Goal: Transaction & Acquisition: Obtain resource

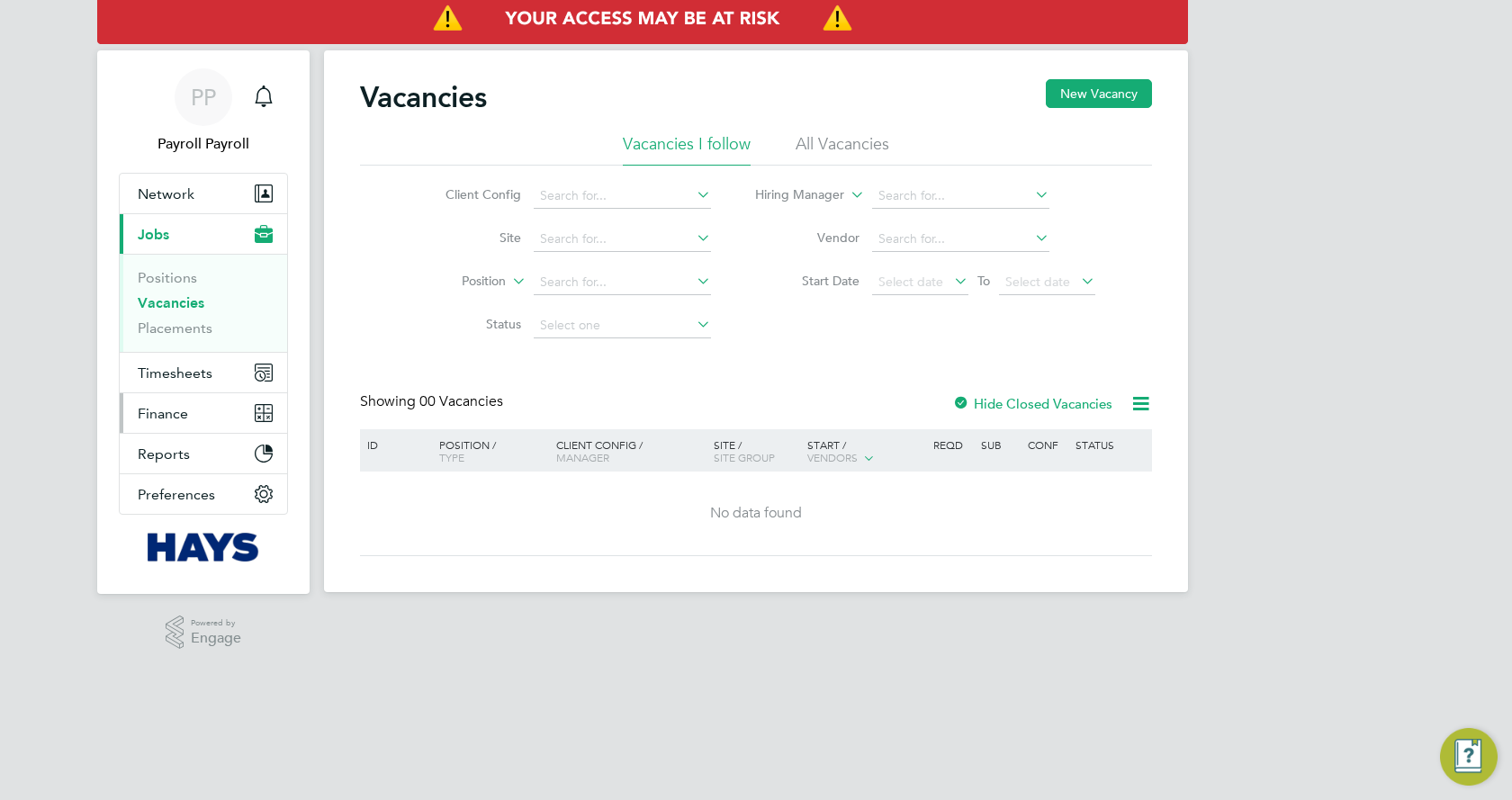
click at [179, 415] on span "Finance" at bounding box center [162, 413] width 50 height 17
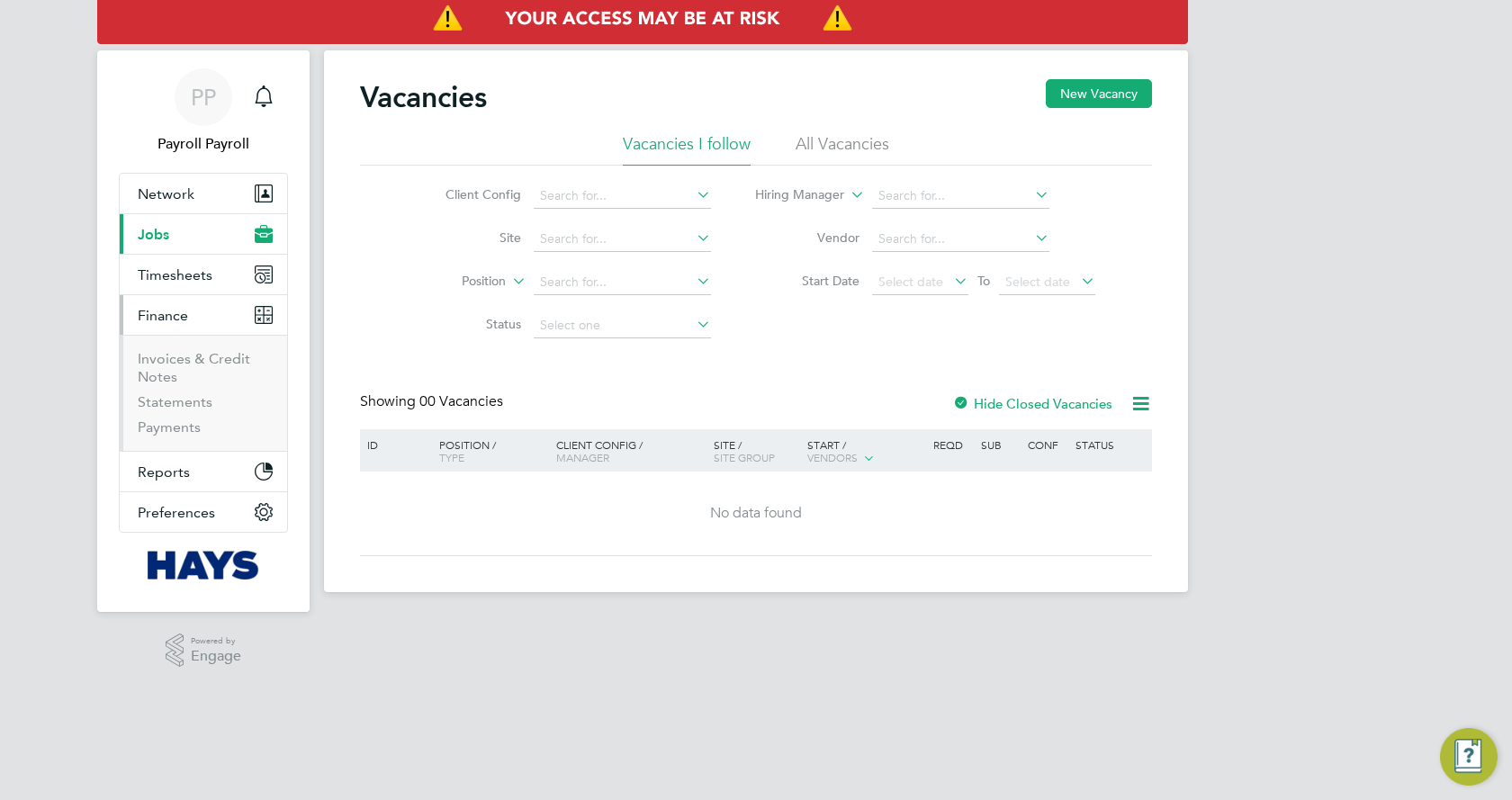
click at [183, 375] on li "Invoices & Credit Notes" at bounding box center [205, 371] width 135 height 44
click at [187, 370] on li "Invoices & Credit Notes" at bounding box center [205, 371] width 135 height 44
click at [200, 355] on link "Invoices & Credit Notes" at bounding box center [194, 366] width 113 height 35
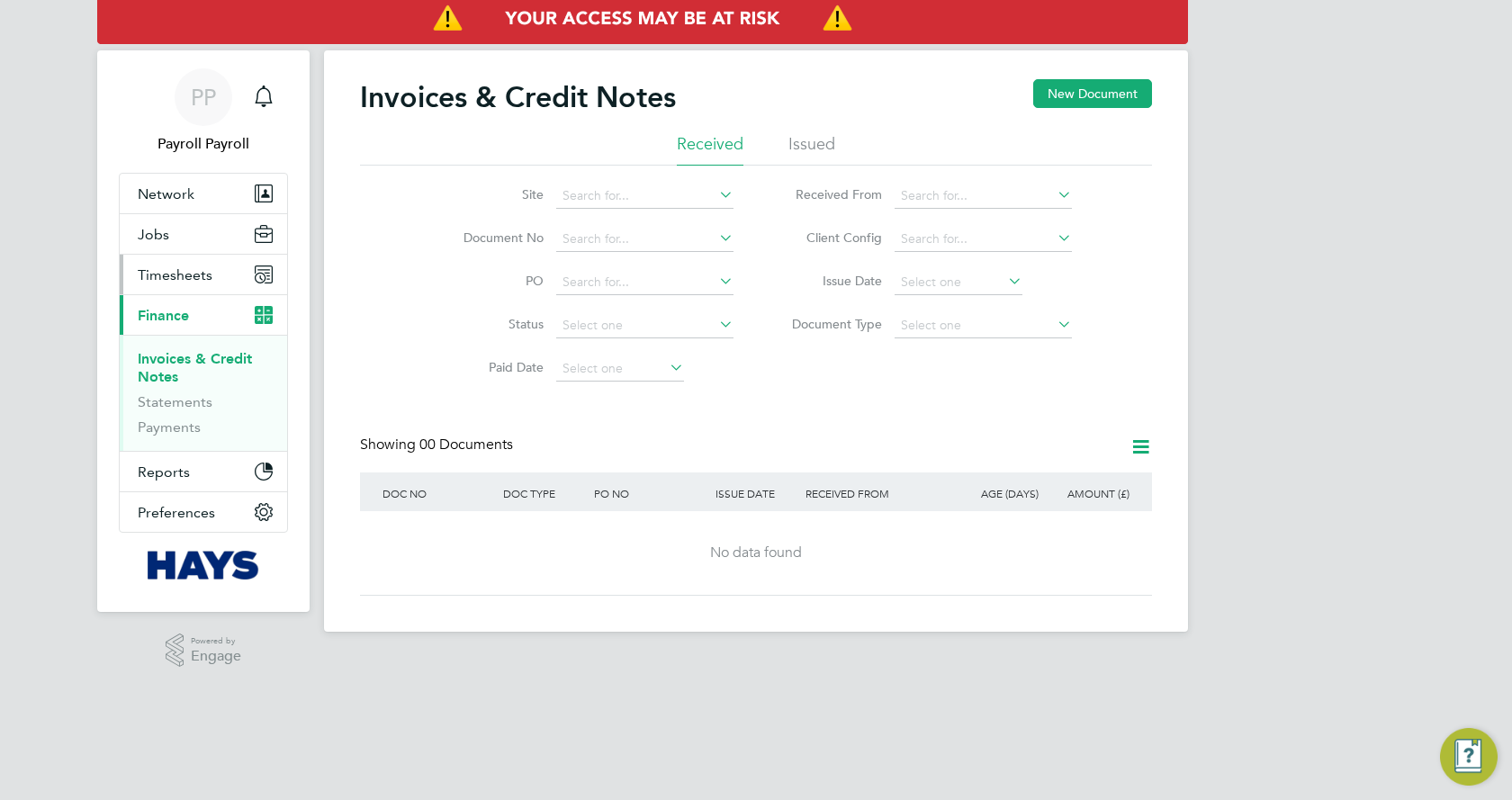
click at [181, 283] on button "Timesheets" at bounding box center [203, 274] width 167 height 40
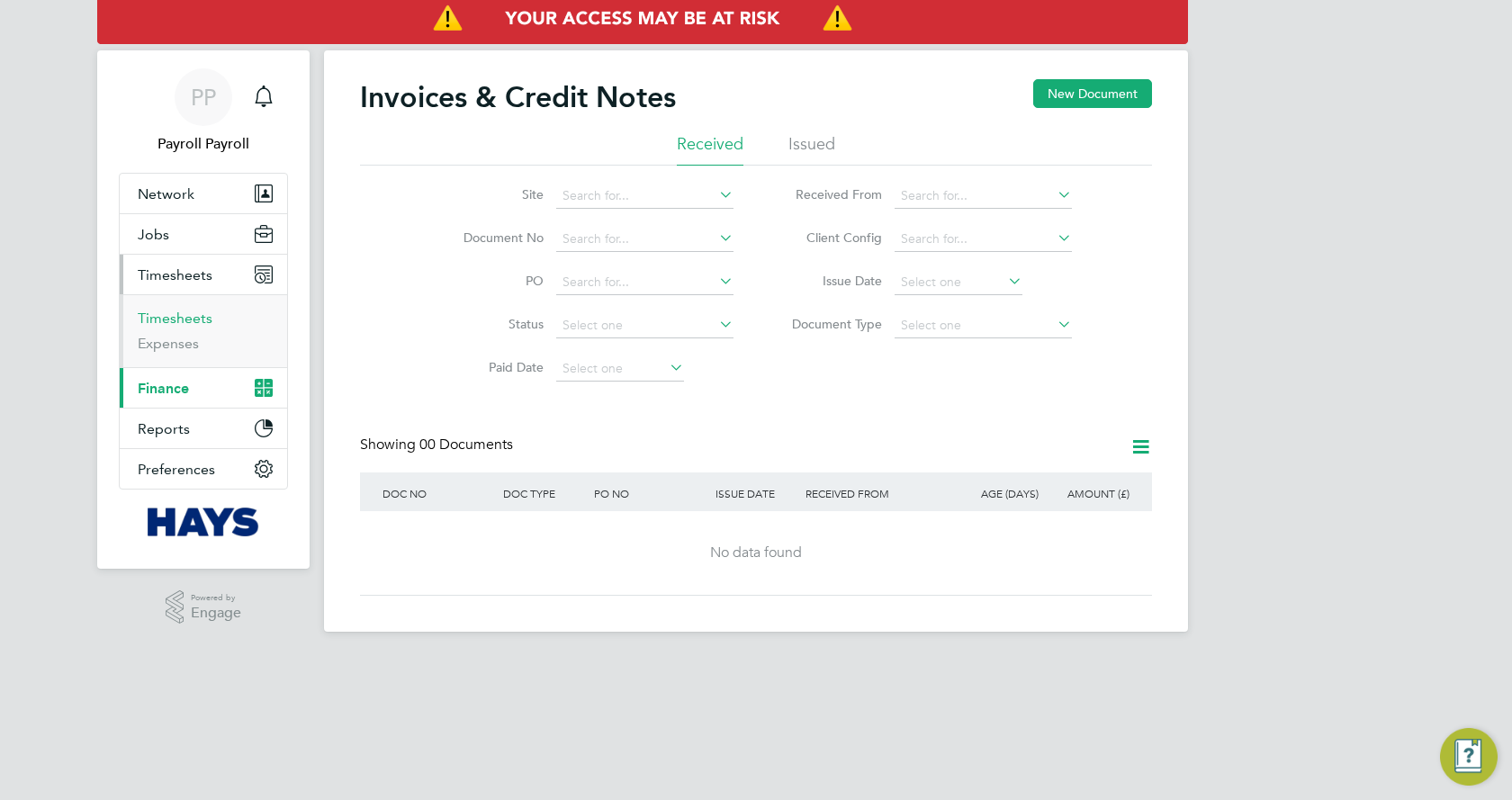
click at [172, 319] on link "Timesheets" at bounding box center [174, 318] width 74 height 17
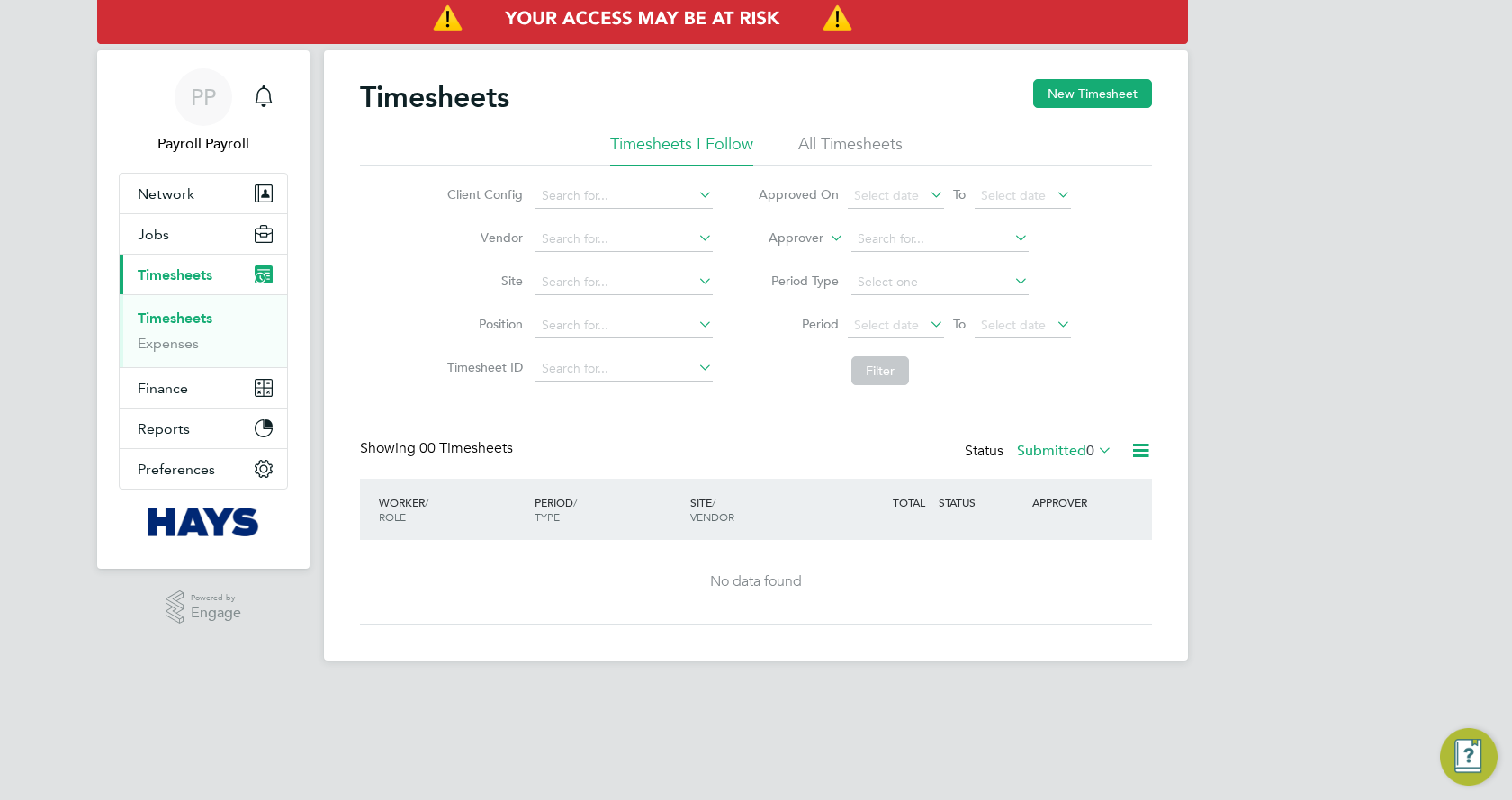
click at [834, 158] on li "All Timesheets" at bounding box center [850, 149] width 104 height 33
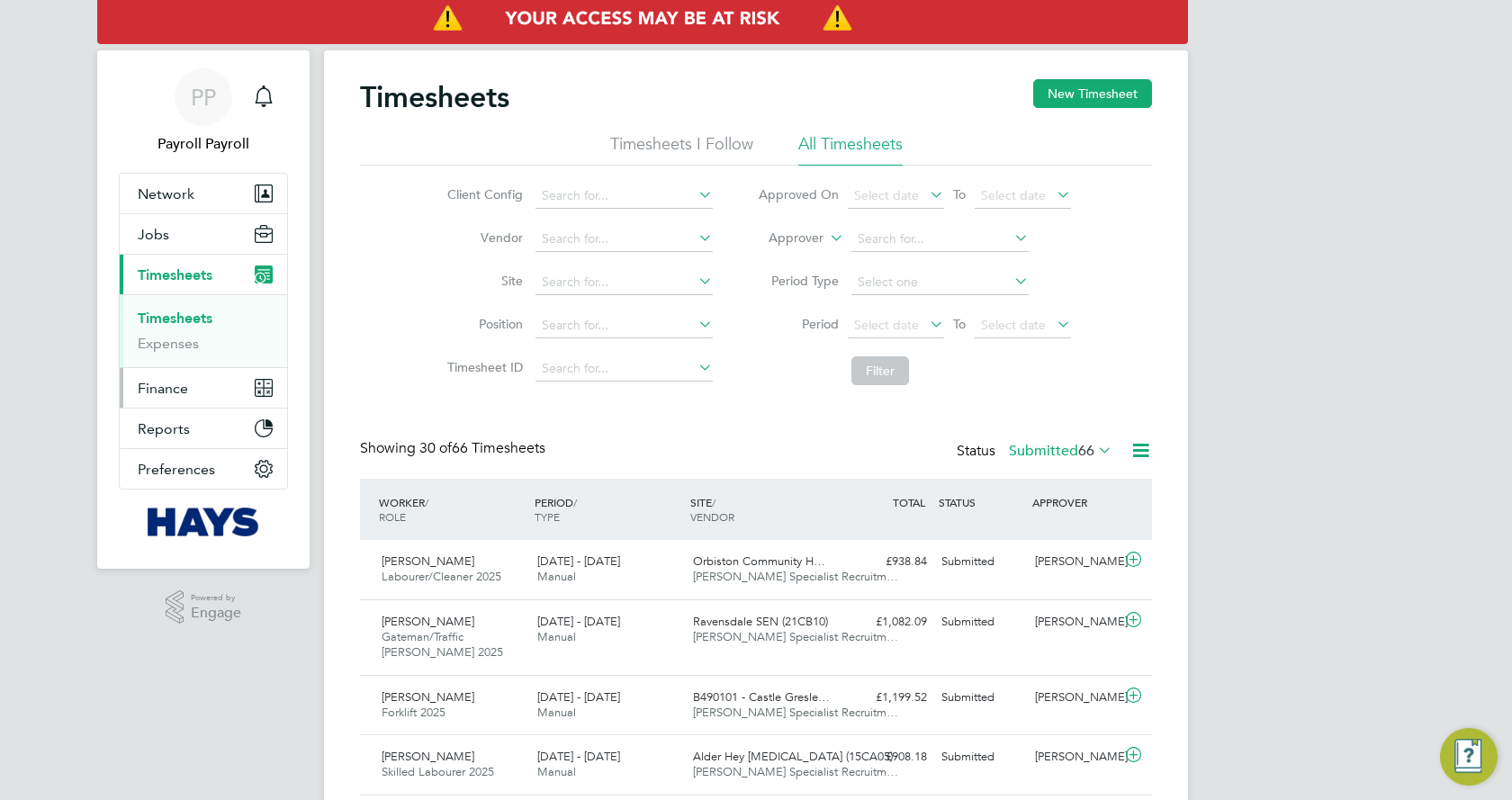
click at [162, 388] on span "Finance" at bounding box center [162, 387] width 50 height 17
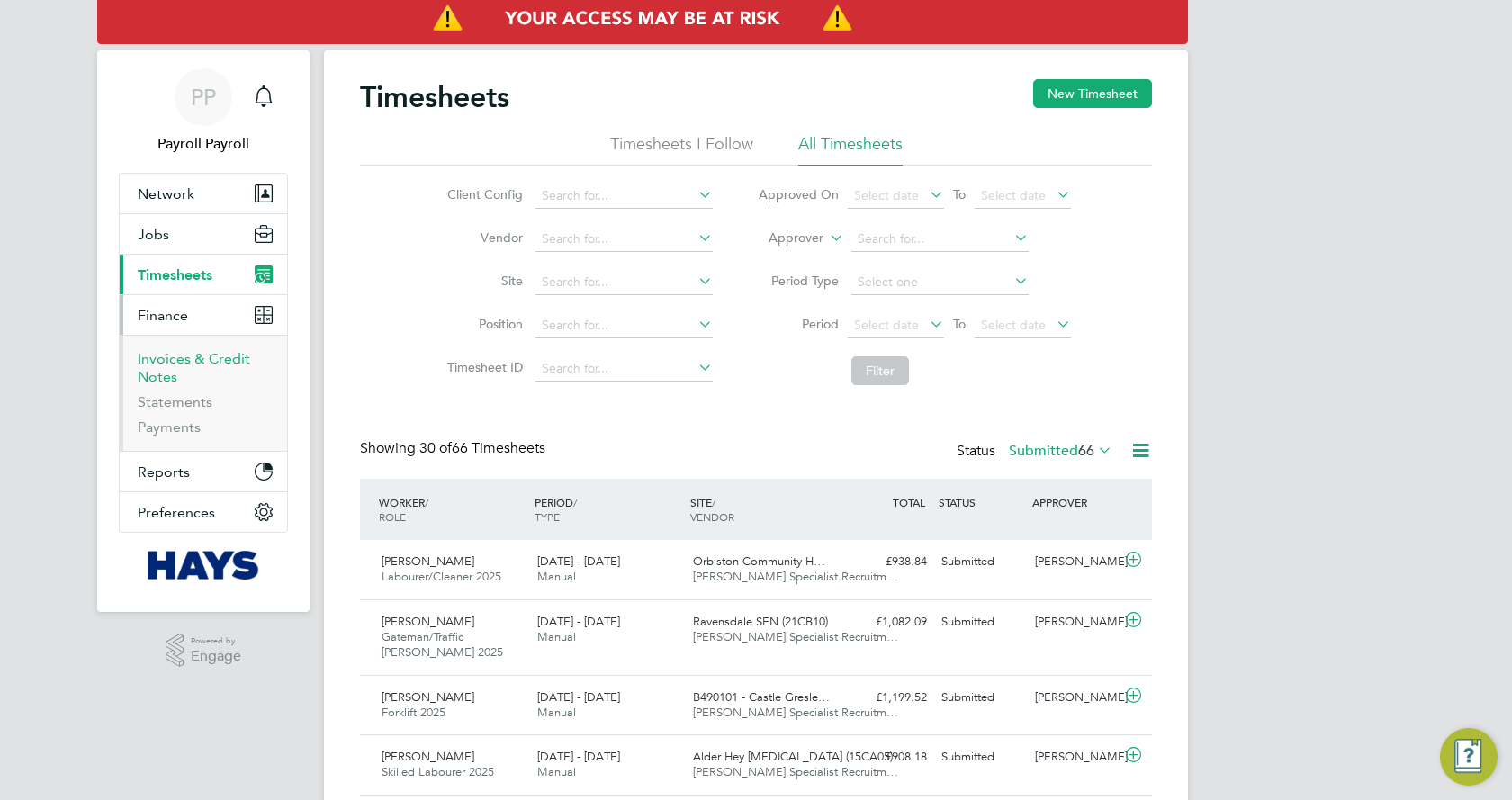
click at [188, 353] on link "Invoices & Credit Notes" at bounding box center [194, 366] width 113 height 35
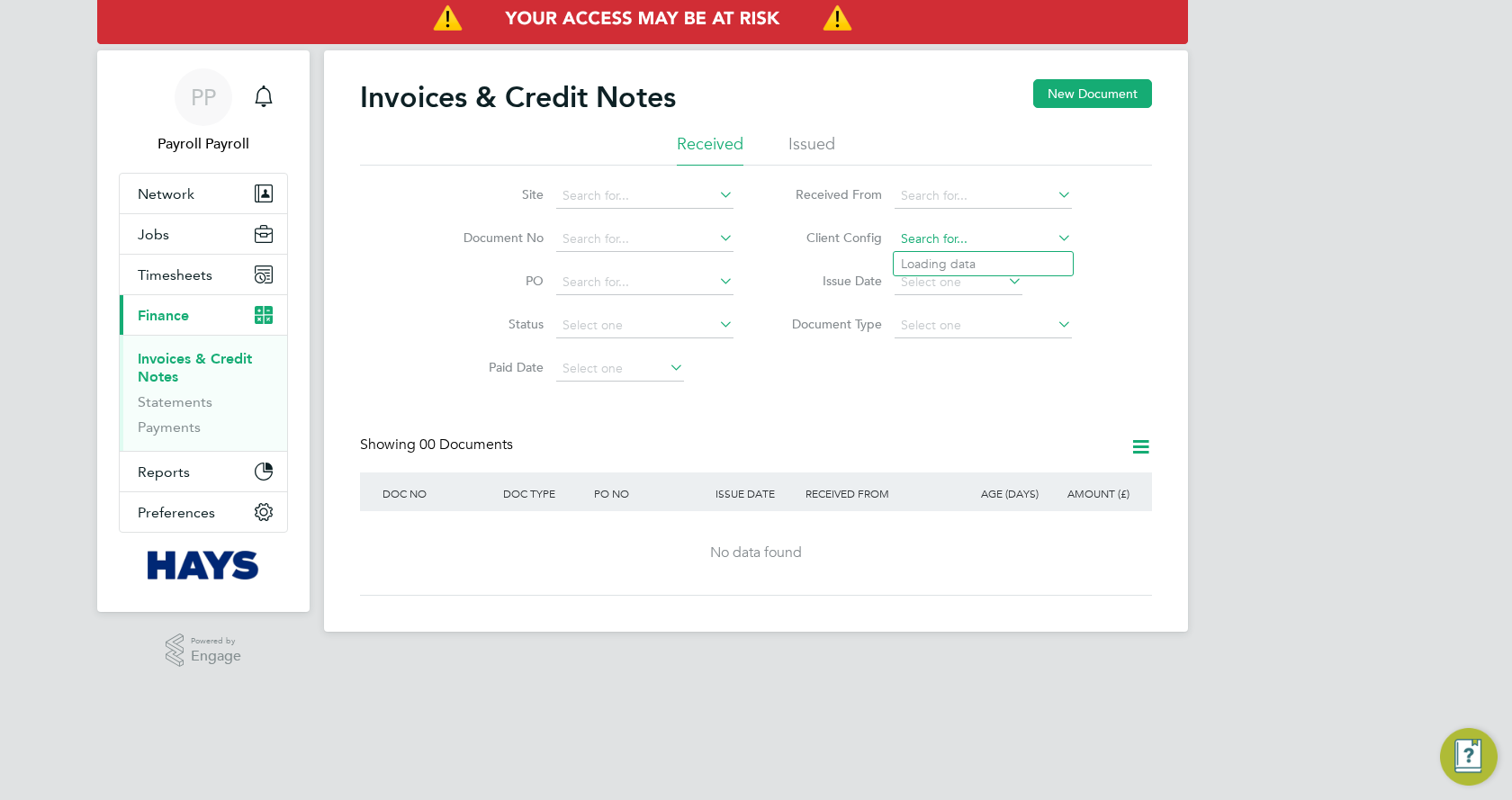
click at [917, 246] on input at bounding box center [982, 239] width 177 height 25
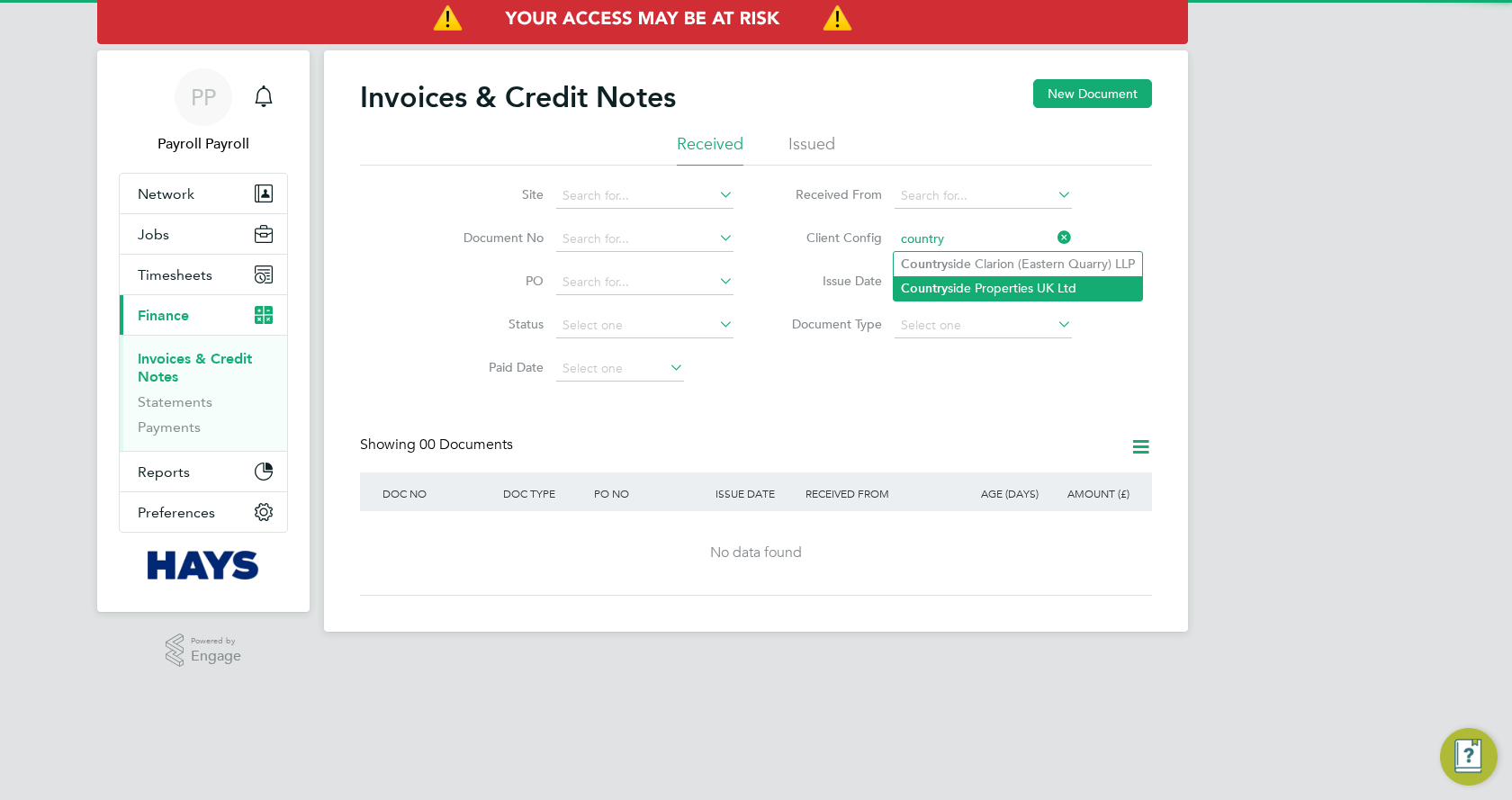
click at [953, 286] on li "Country side Properties UK Ltd" at bounding box center [1017, 288] width 249 height 25
type input "Countryside Properties UK Ltd"
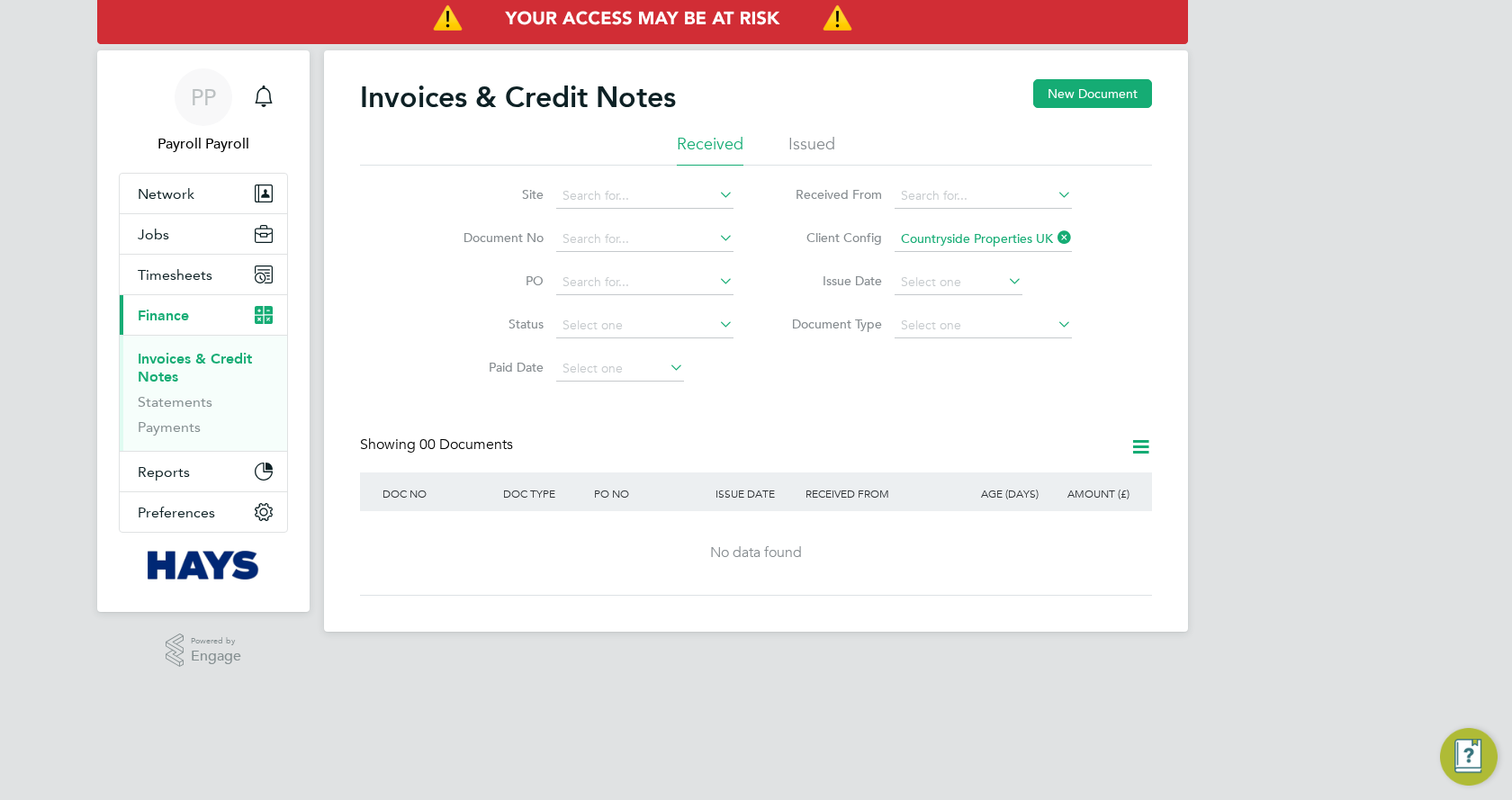
click at [843, 133] on div "Invoices & Credit Notes New Document" at bounding box center [756, 106] width 792 height 54
click at [826, 152] on li "Issued" at bounding box center [811, 149] width 47 height 33
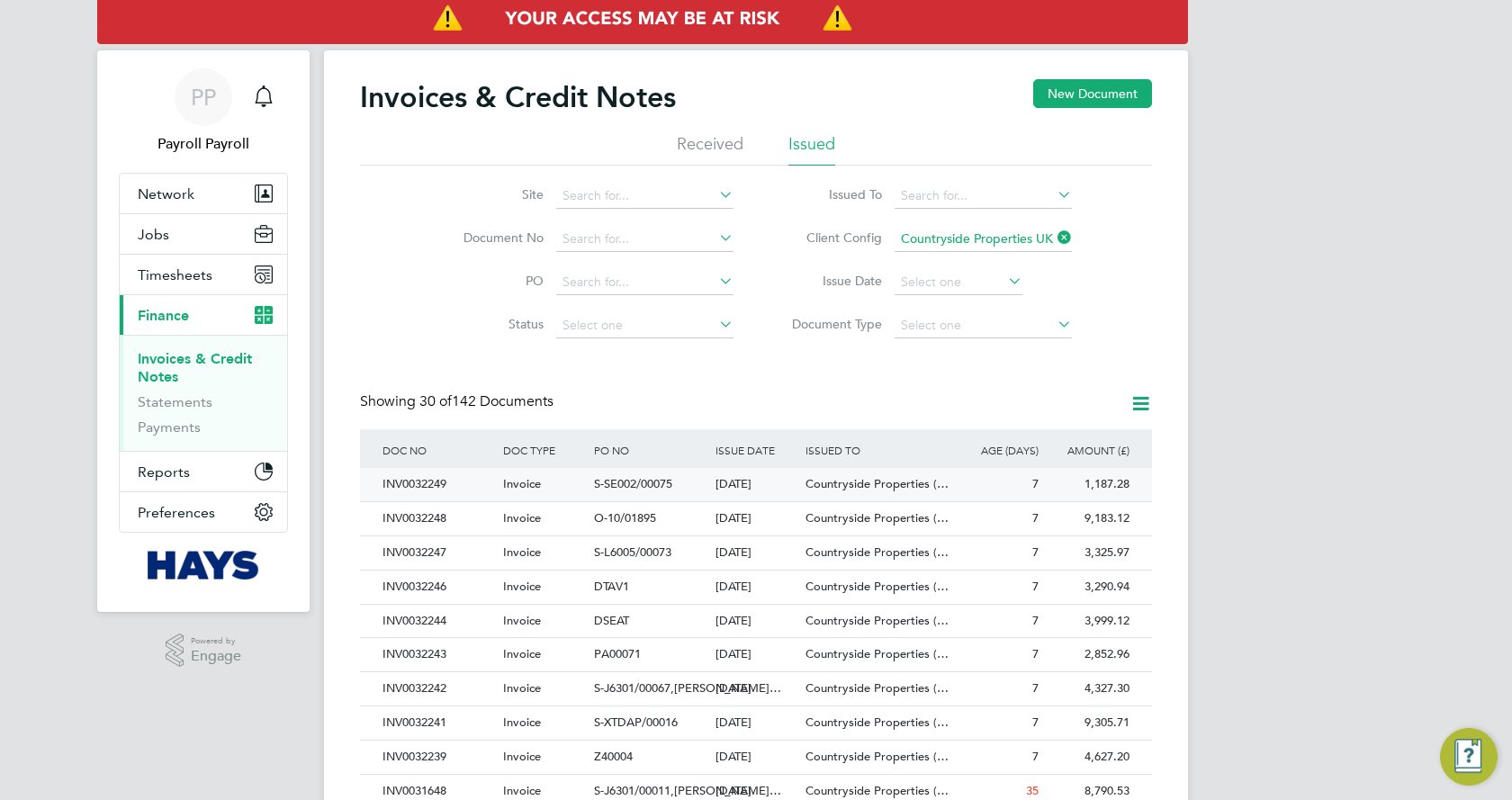
click at [626, 479] on span "S-SE002/00075" at bounding box center [633, 483] width 78 height 15
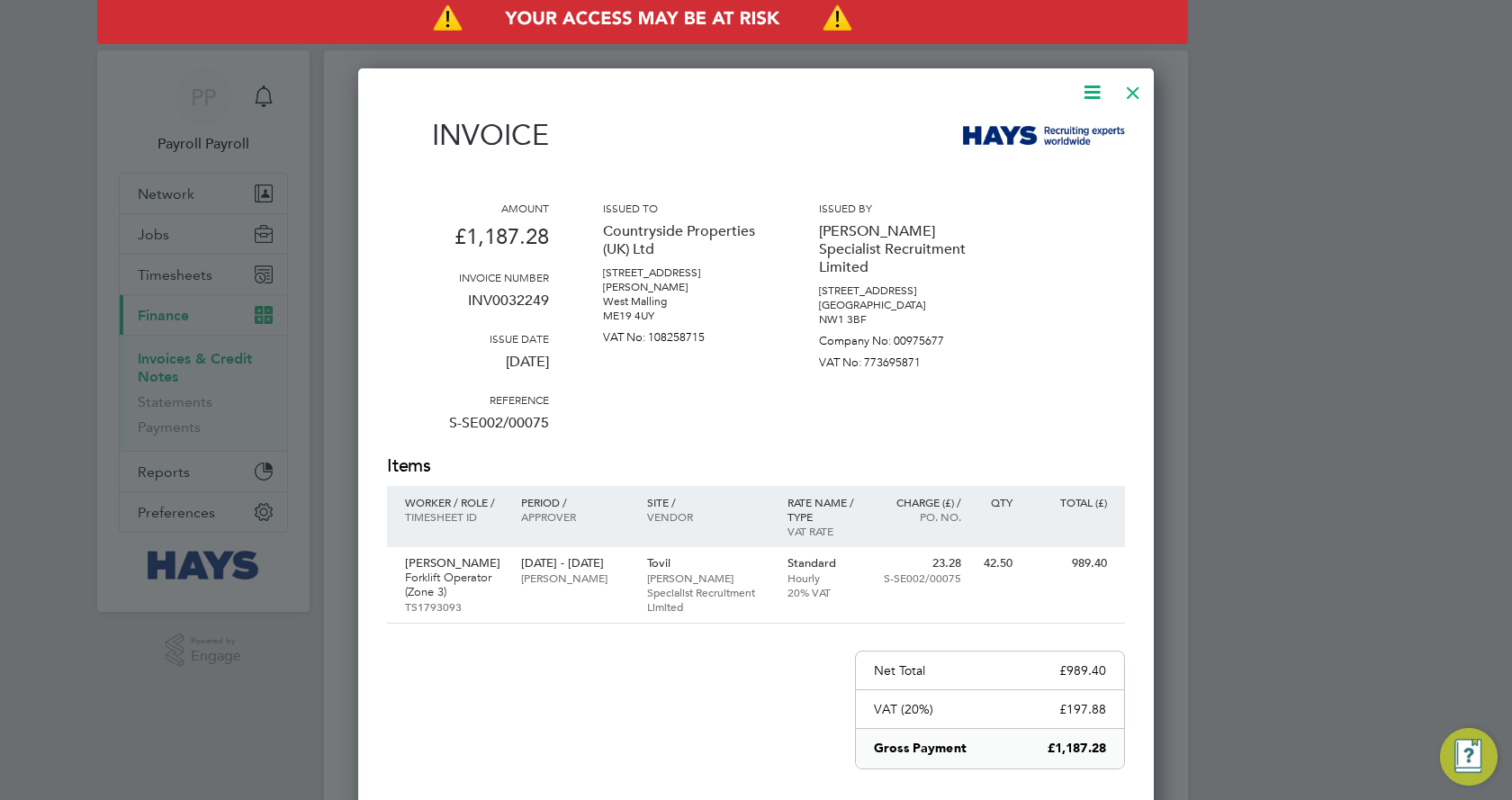
click at [1135, 97] on div at bounding box center [1133, 88] width 33 height 33
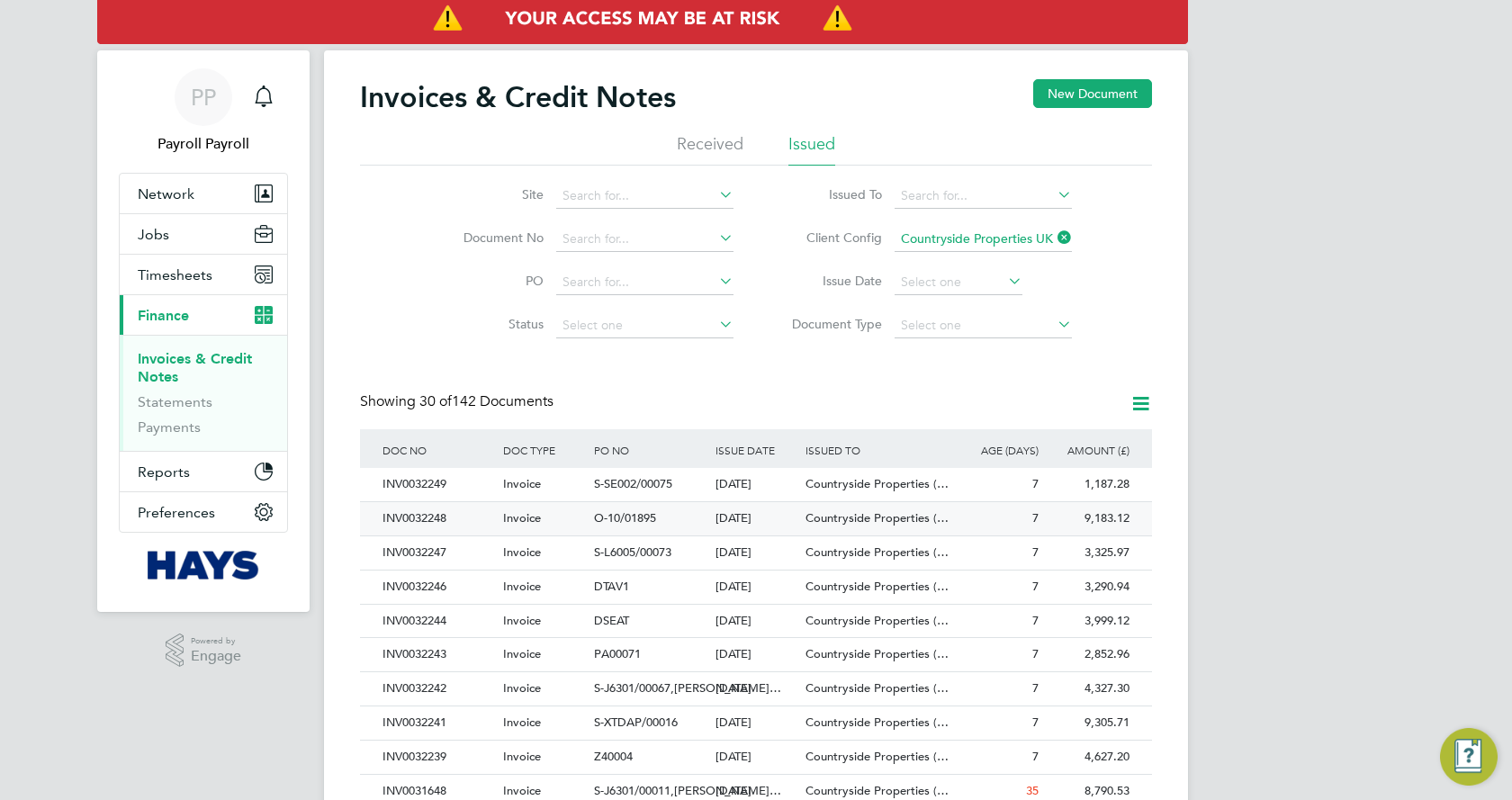
click at [626, 528] on div "O-10/01895" at bounding box center [650, 519] width 121 height 34
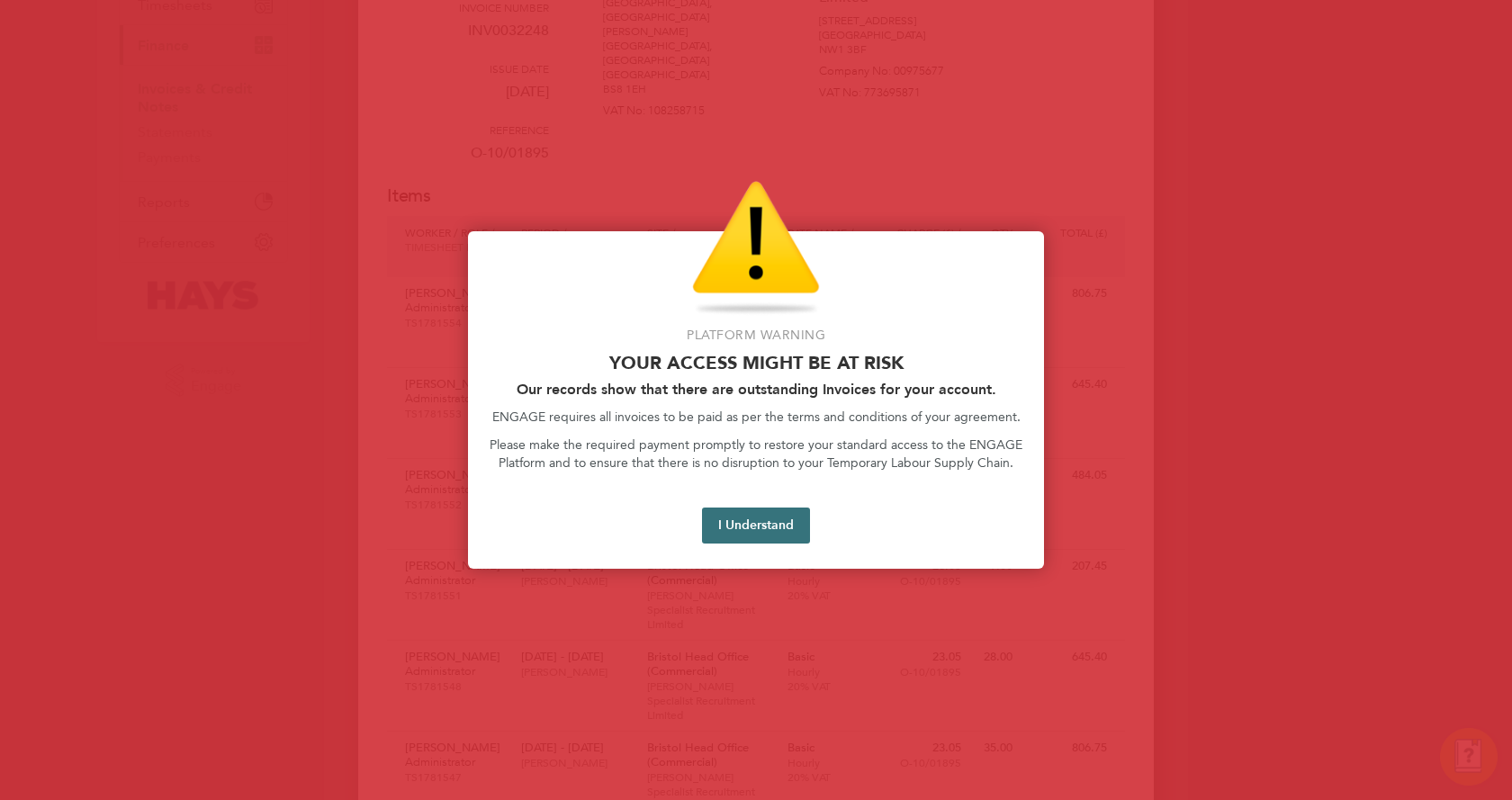
click at [765, 528] on button "I Understand" at bounding box center [756, 525] width 108 height 36
click at [836, 275] on div "Access At Risk" at bounding box center [756, 249] width 533 height 135
click at [732, 520] on button "I Understand" at bounding box center [756, 525] width 108 height 36
click at [774, 521] on button "I Understand" at bounding box center [756, 525] width 108 height 36
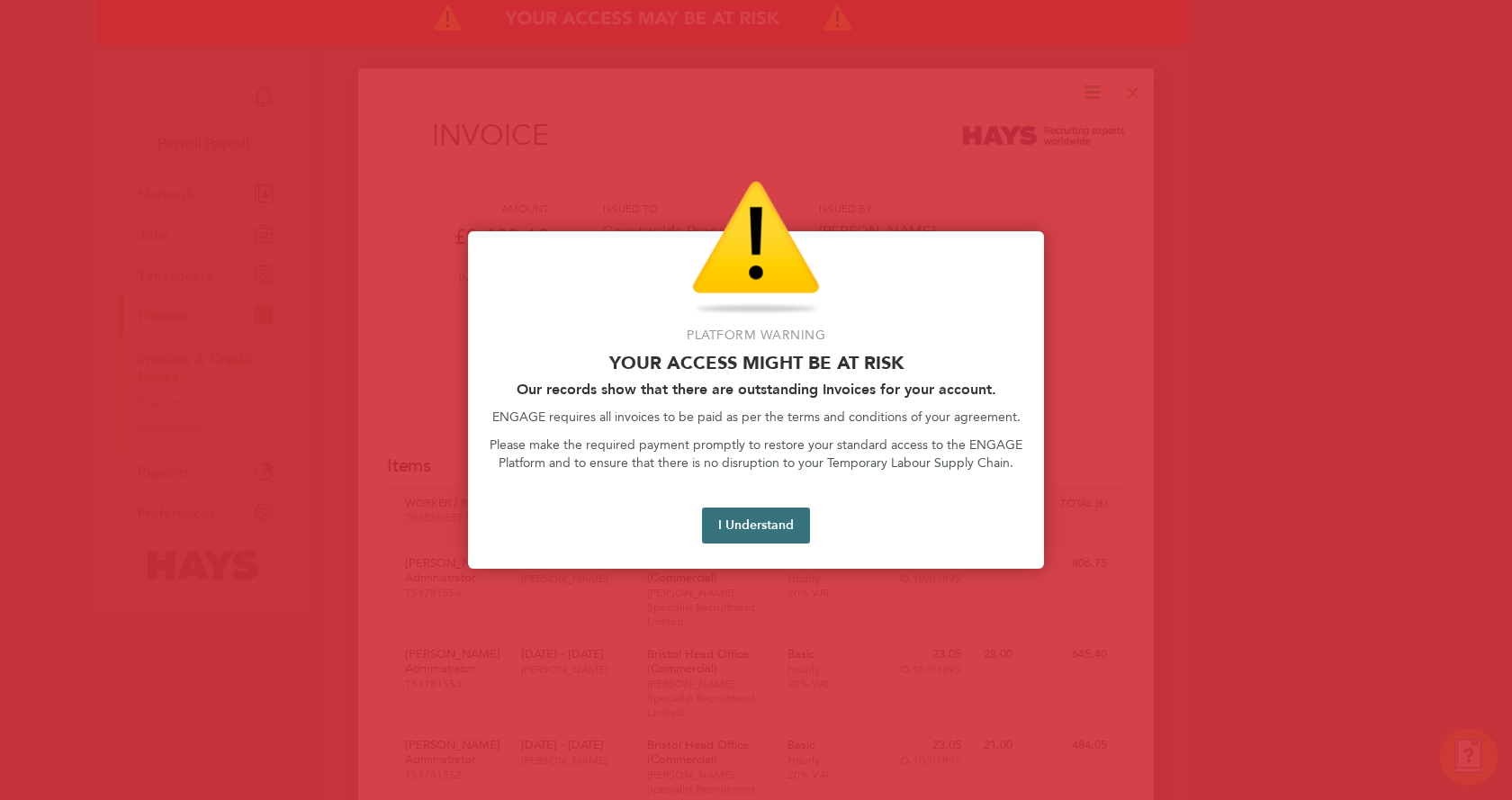
click at [781, 517] on button "I Understand" at bounding box center [756, 525] width 108 height 36
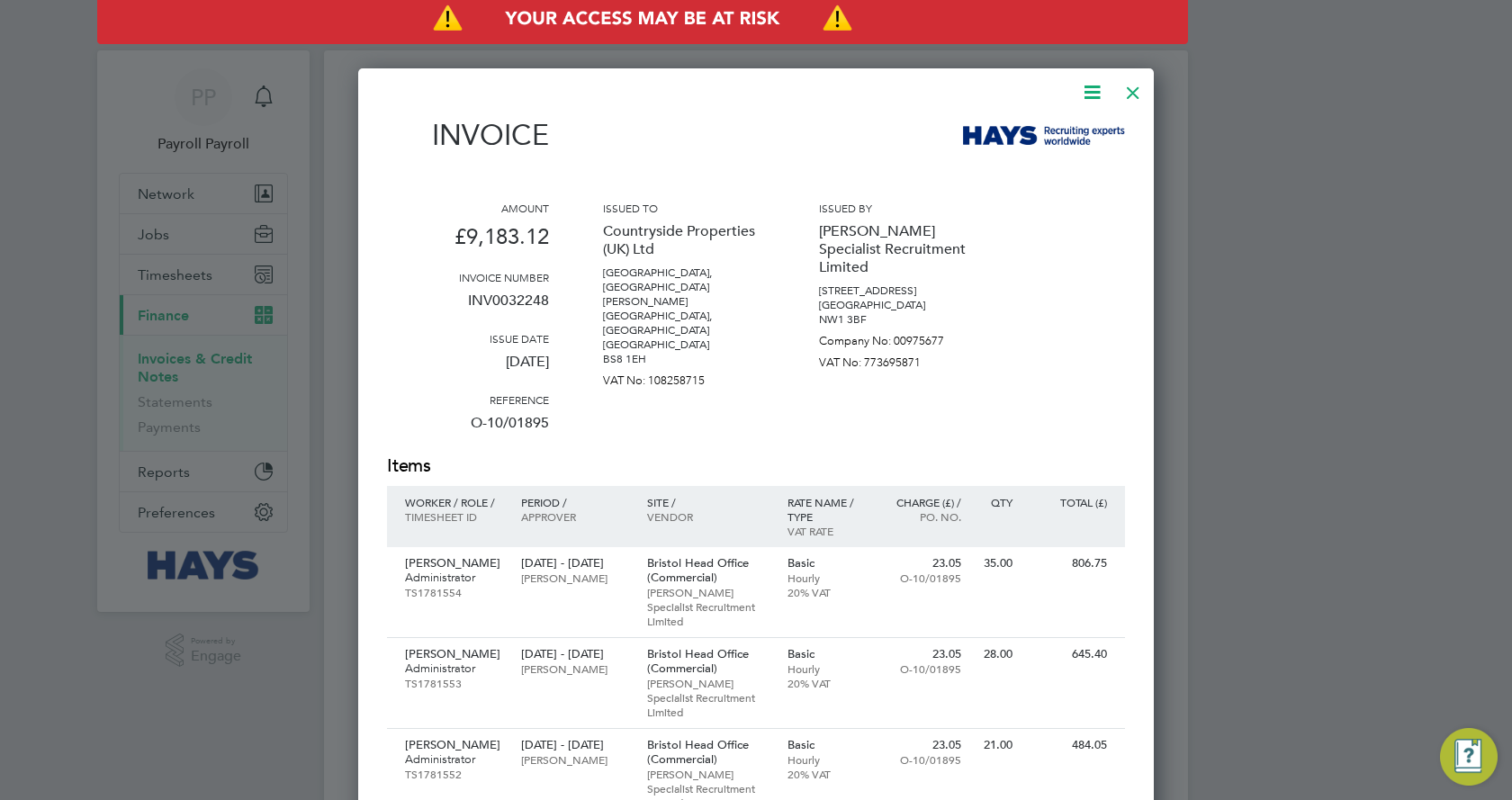
click at [1128, 95] on div at bounding box center [1133, 88] width 33 height 33
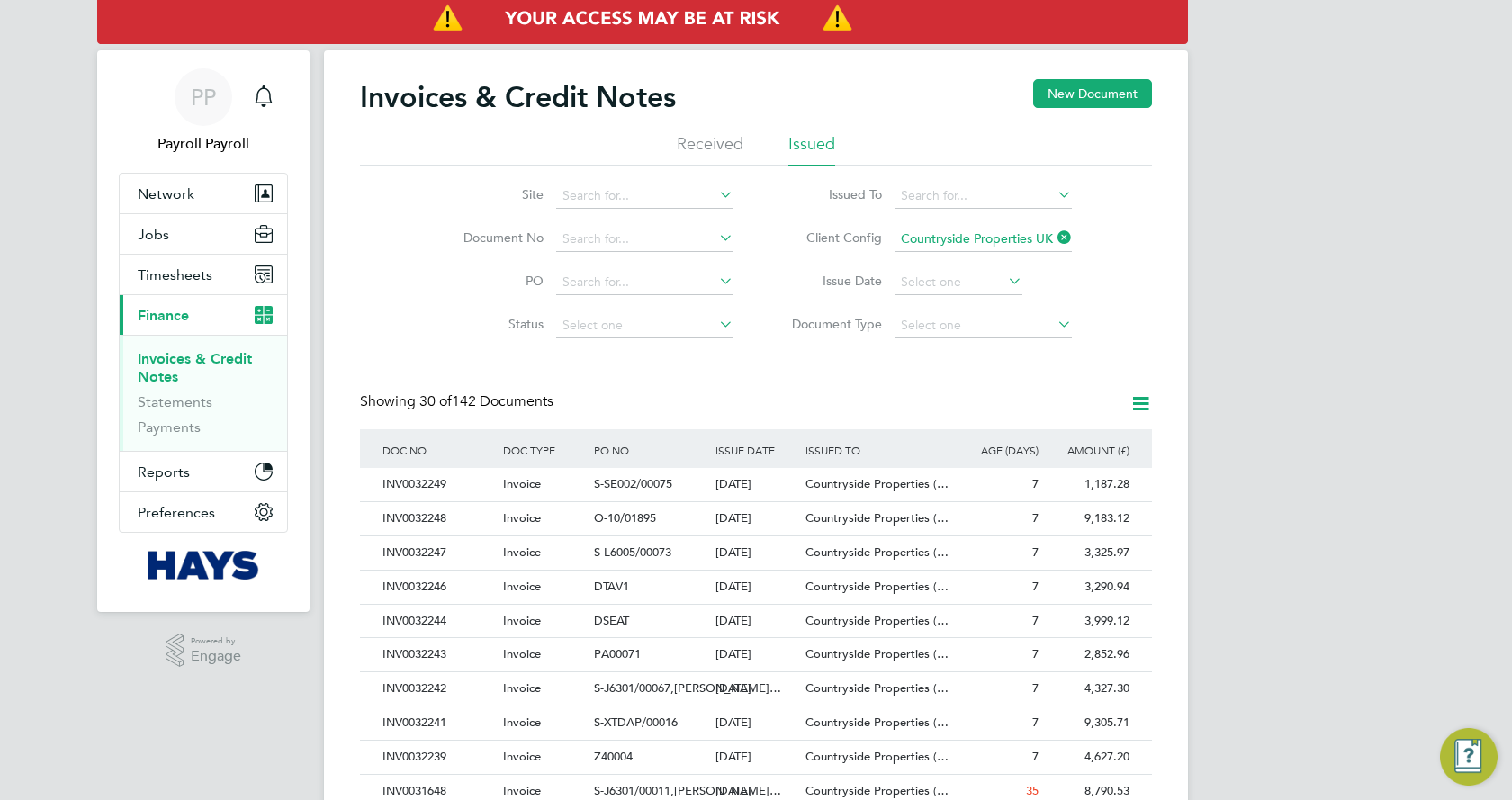
click at [1239, 261] on div "PP Payroll Payroll Notifications Applications: Network Team Members Businesses …" at bounding box center [756, 804] width 1512 height 1609
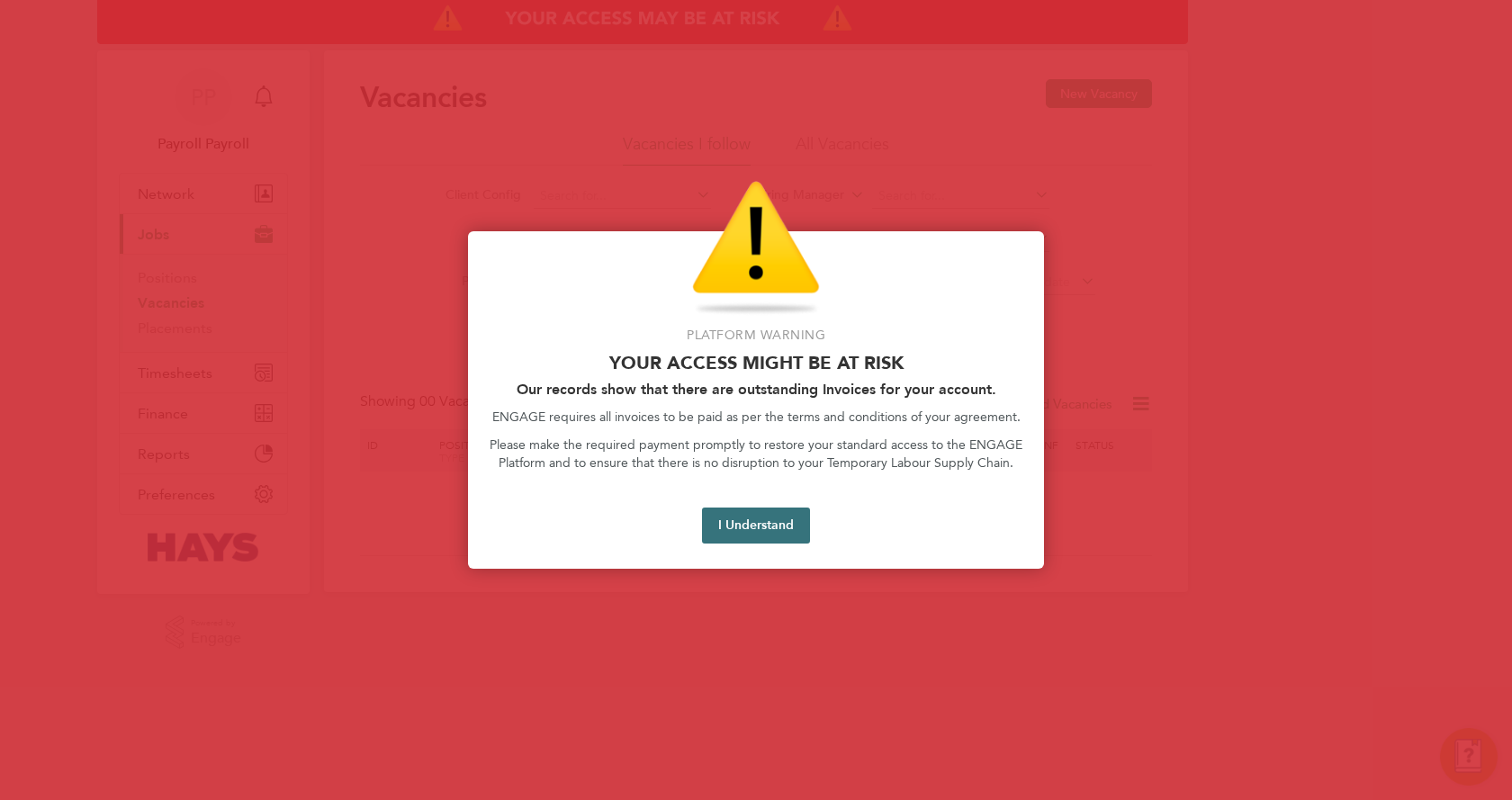
click at [751, 524] on button "I Understand" at bounding box center [756, 525] width 108 height 36
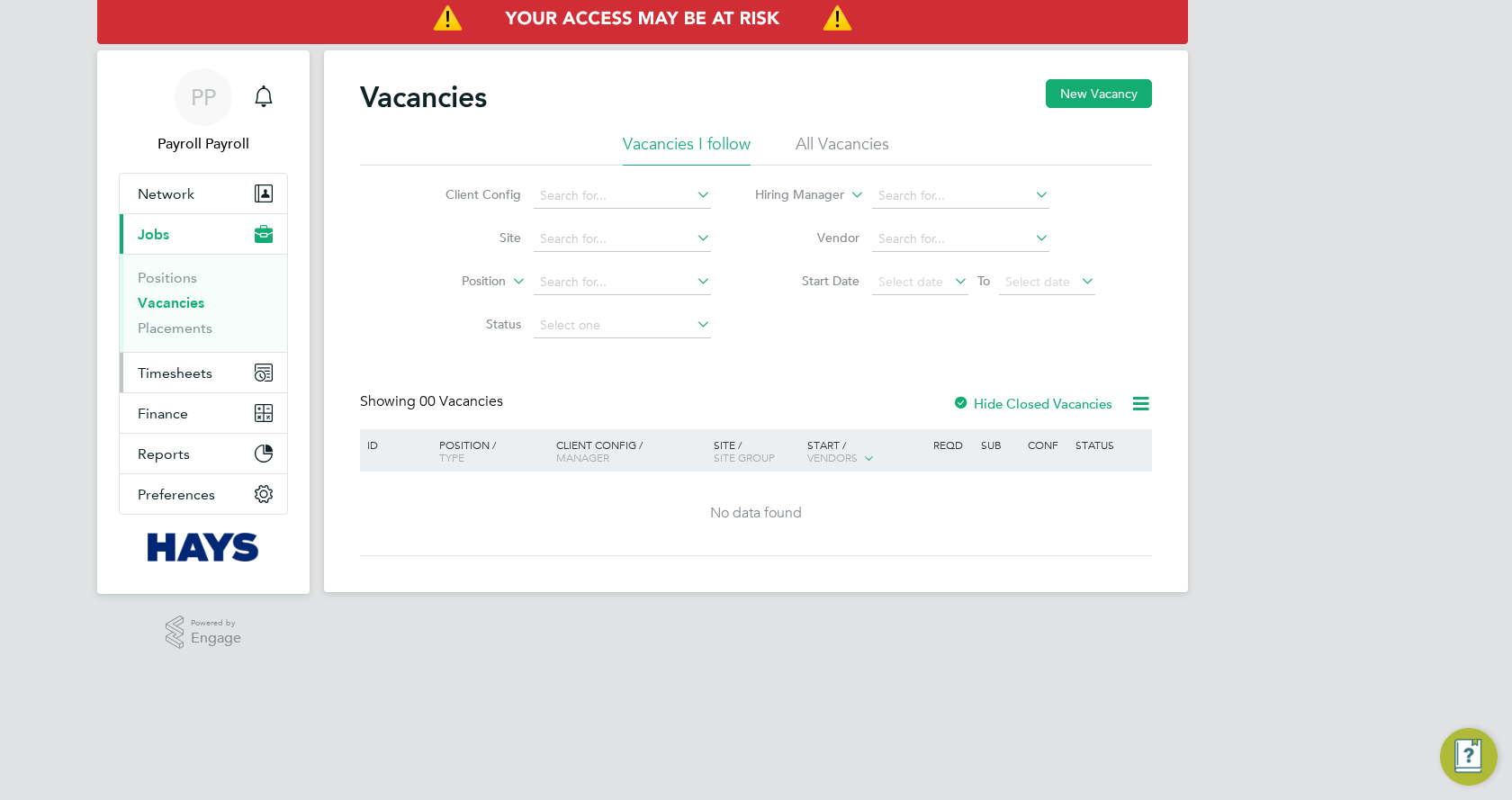
click at [162, 367] on span "Timesheets" at bounding box center [174, 372] width 74 height 17
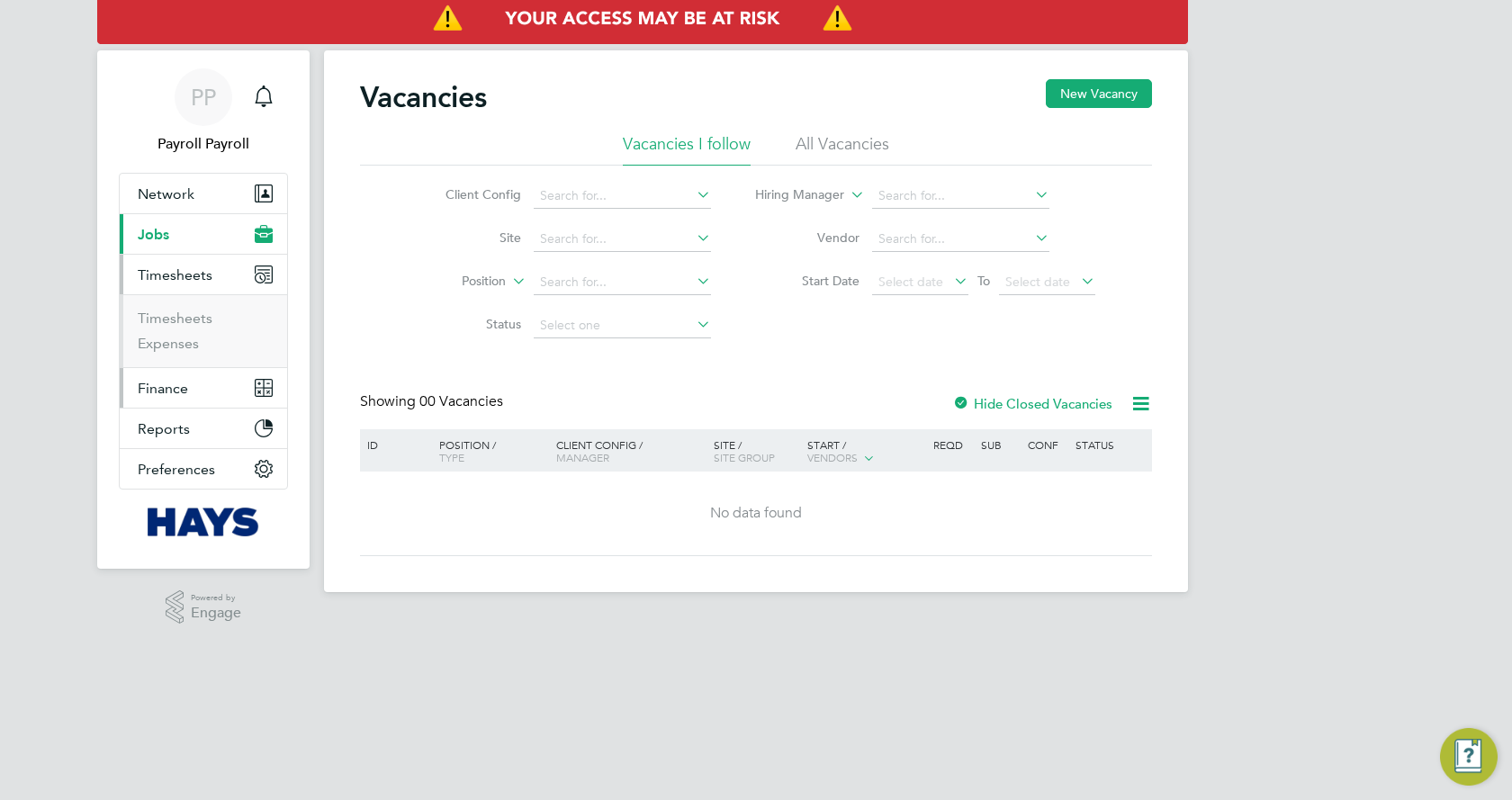
click at [167, 382] on span "Finance" at bounding box center [162, 387] width 50 height 17
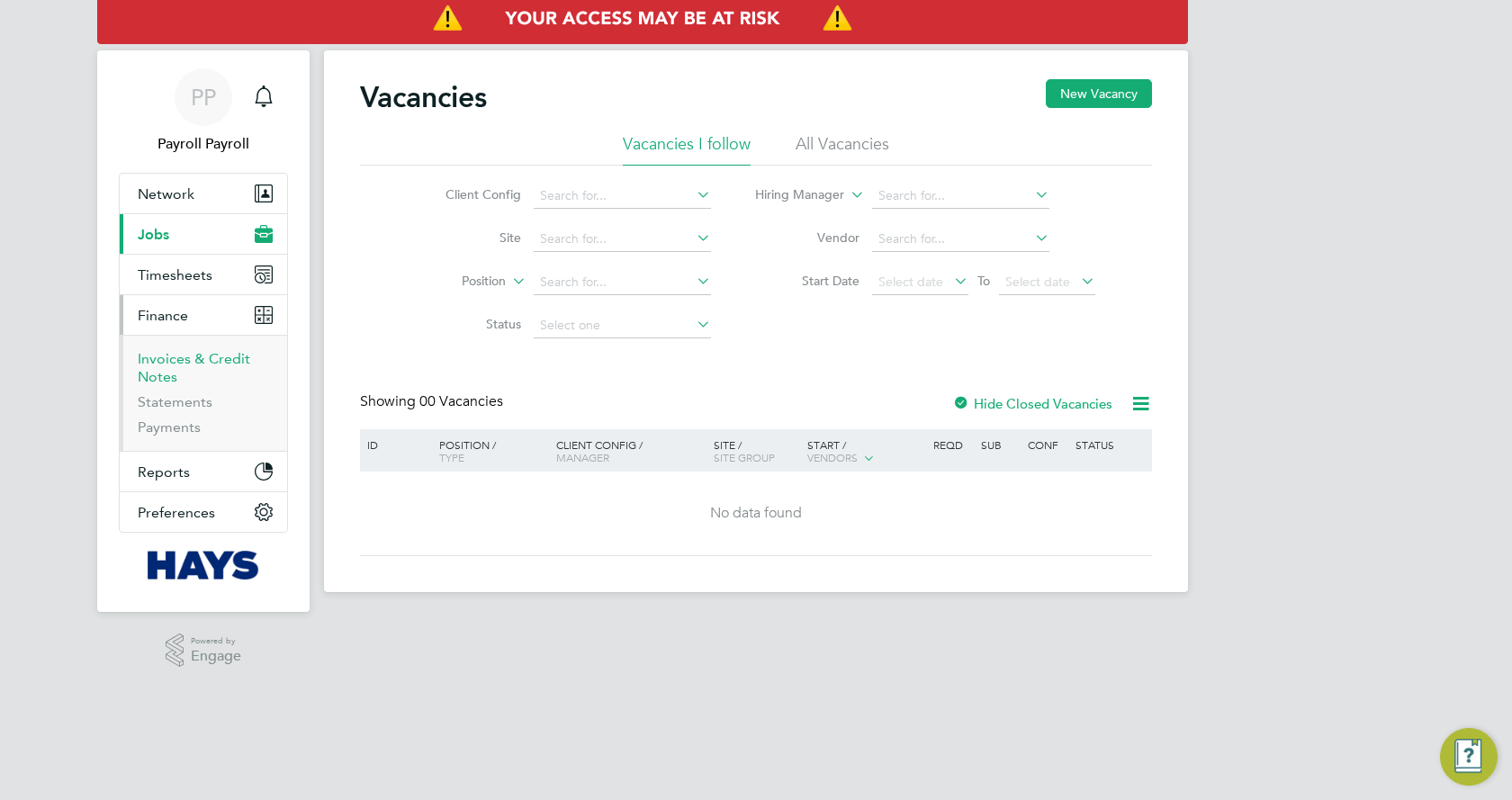
click at [167, 382] on link "Invoices & Credit Notes" at bounding box center [194, 366] width 113 height 35
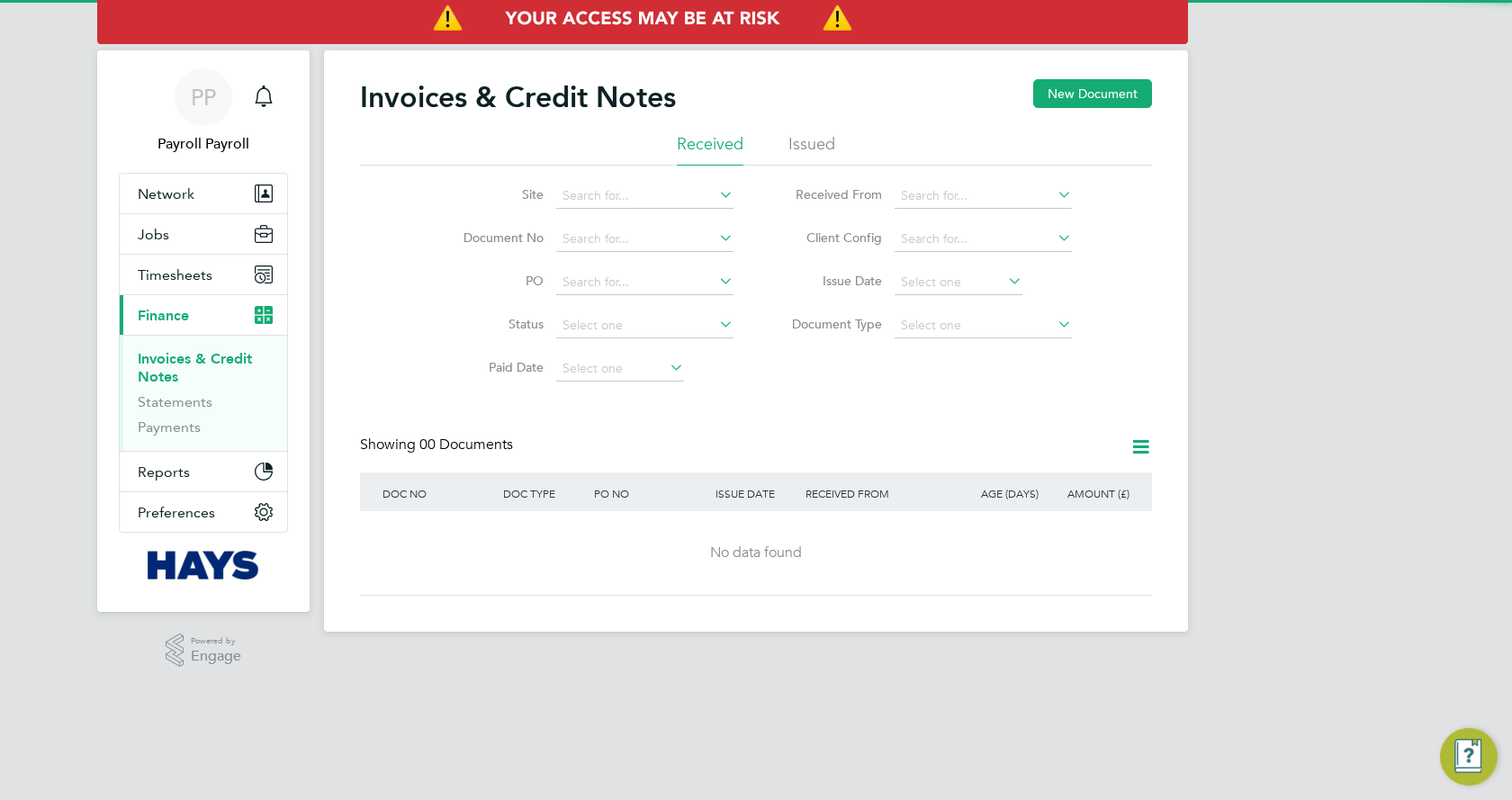
click at [803, 150] on li "Issued" at bounding box center [811, 149] width 47 height 33
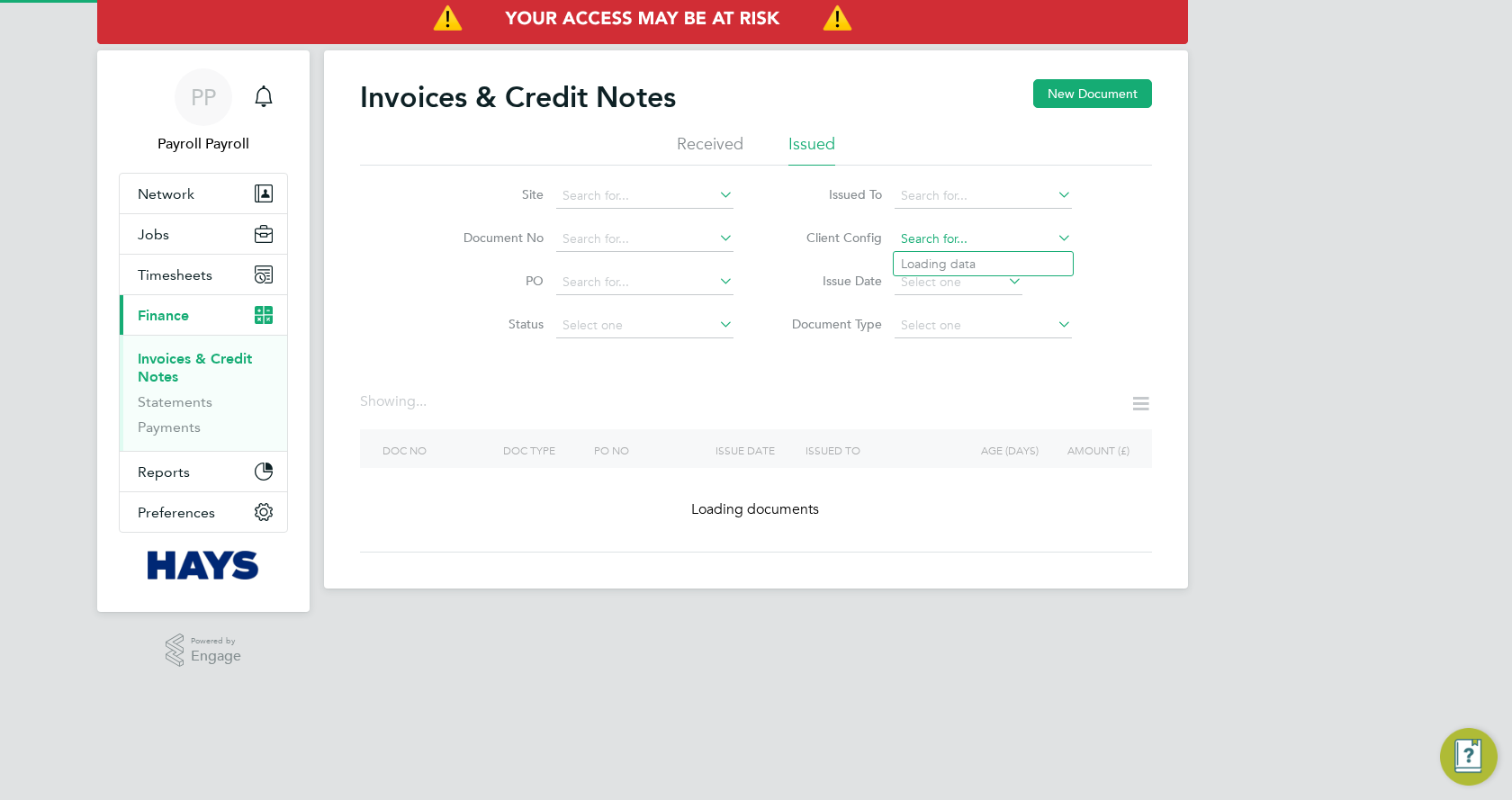
click at [911, 249] on input at bounding box center [982, 239] width 177 height 25
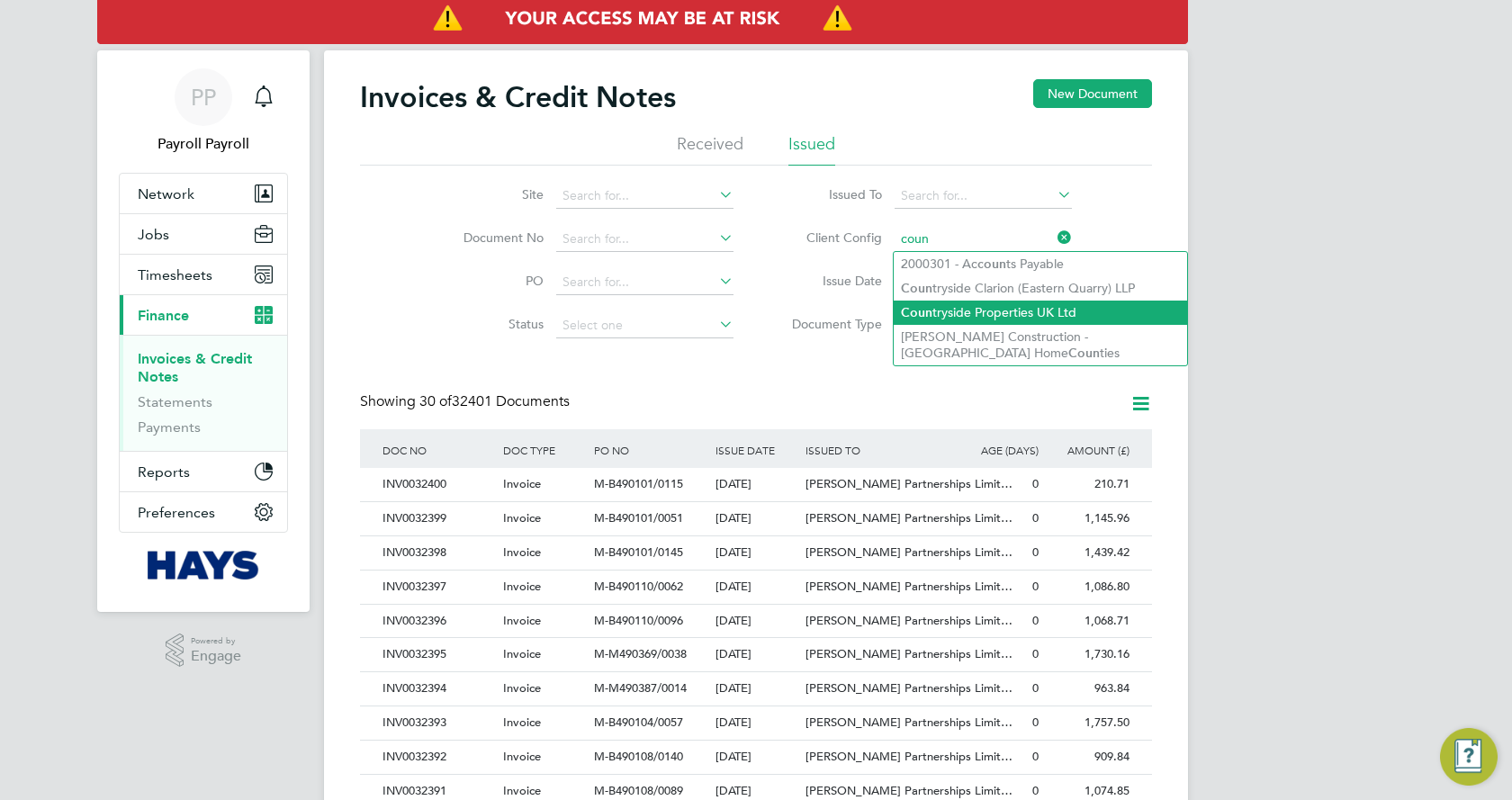
click at [939, 321] on li "Coun tryside Properties UK Ltd" at bounding box center [1040, 312] width 293 height 25
type input "Countryside Properties UK Ltd"
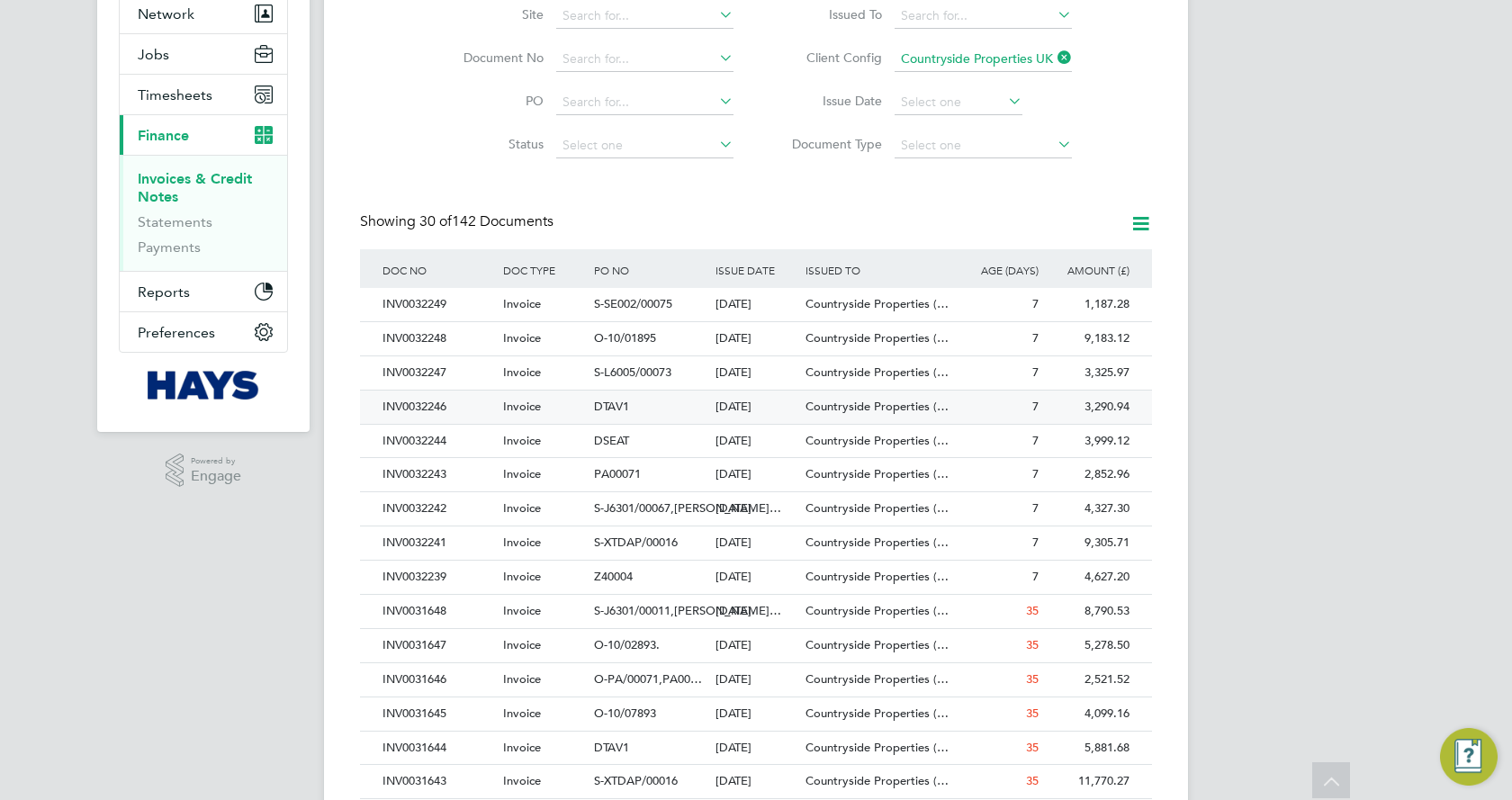
click at [1127, 418] on div "3,290.94" at bounding box center [1088, 407] width 91 height 34
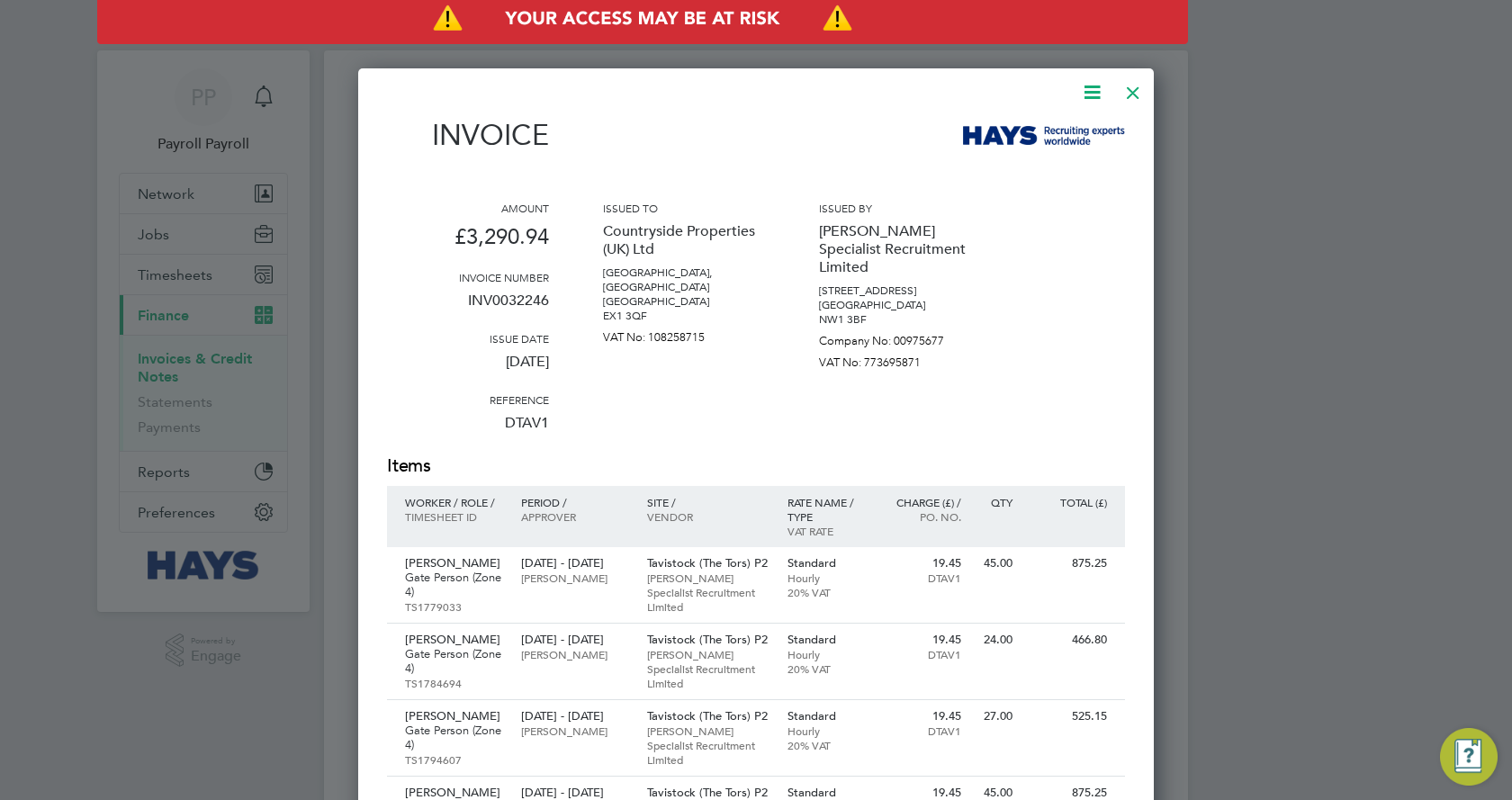
click at [1138, 88] on div at bounding box center [1133, 88] width 33 height 33
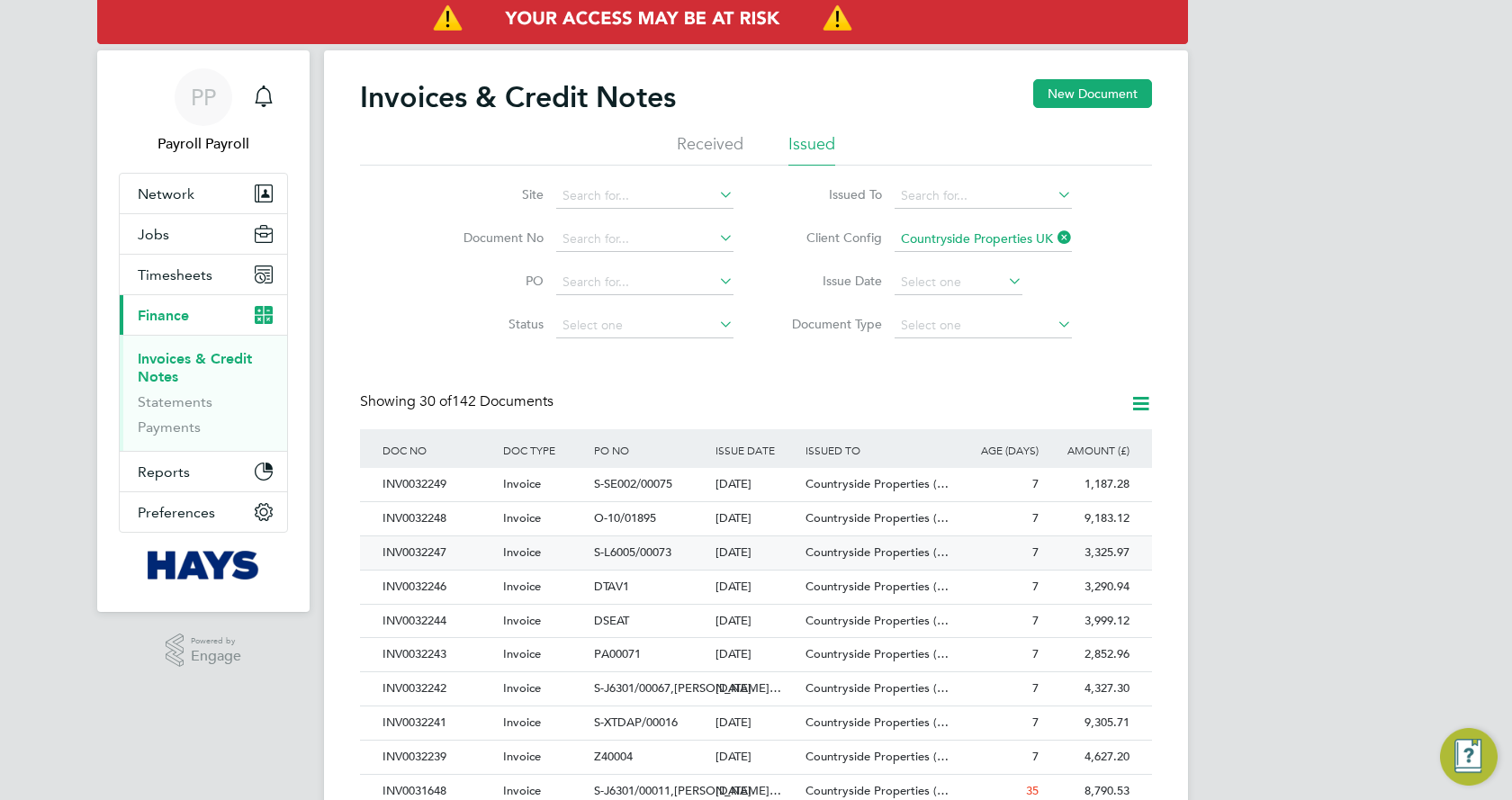
click at [1076, 549] on div "3,325.97" at bounding box center [1088, 553] width 91 height 34
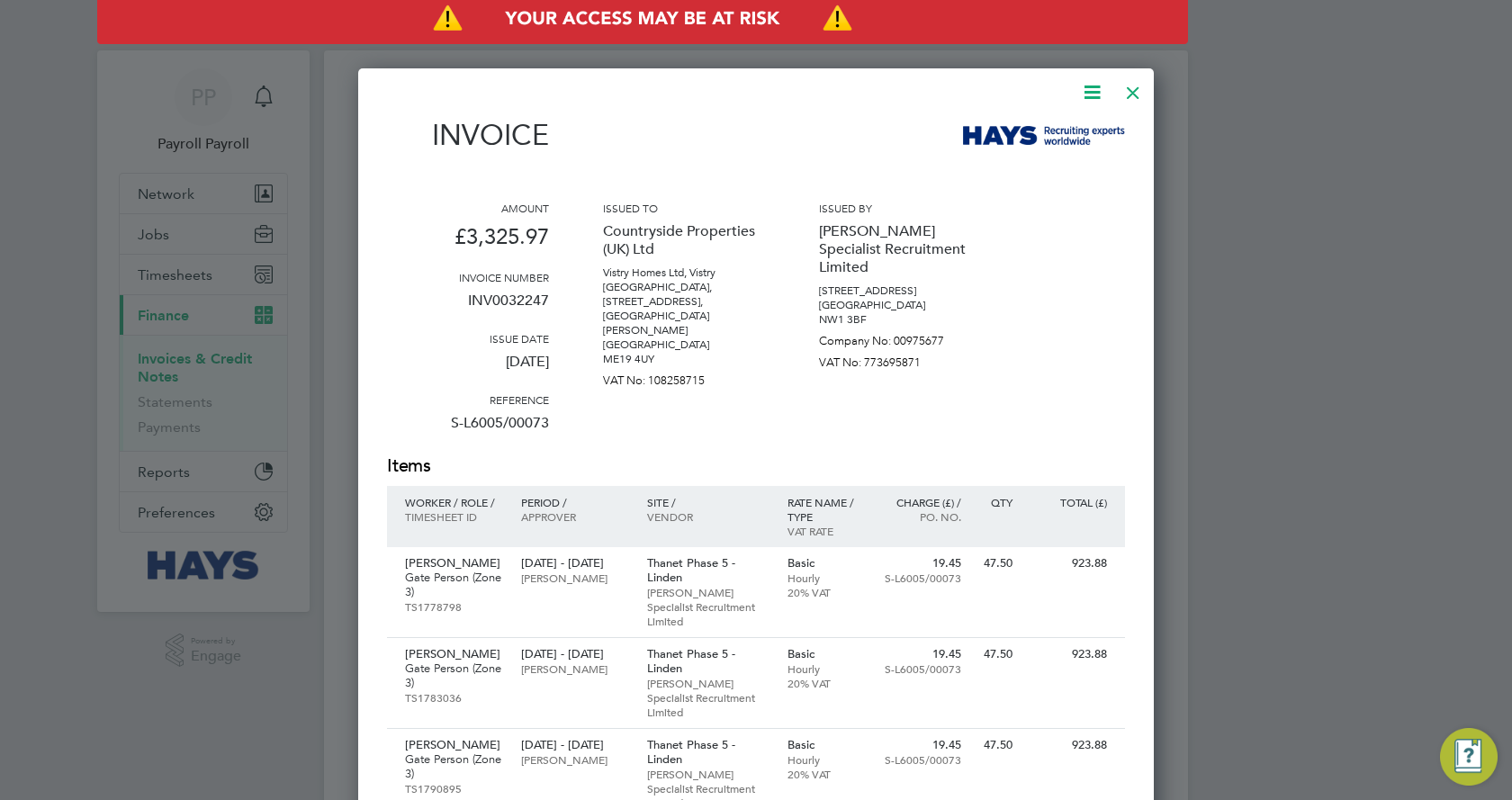
click at [1130, 94] on div at bounding box center [1133, 88] width 33 height 33
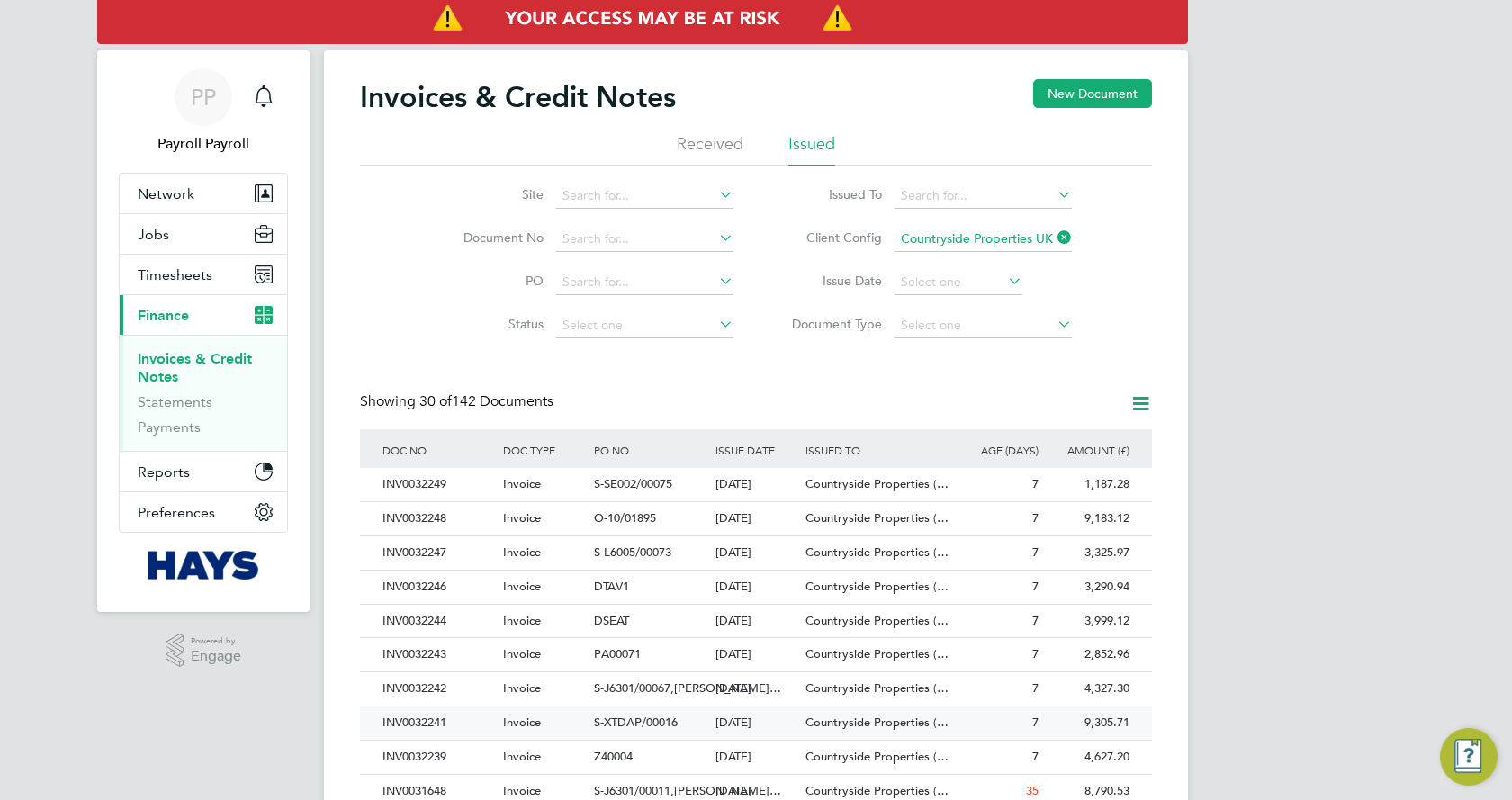
click at [1064, 726] on div "9,305.71" at bounding box center [1088, 723] width 91 height 34
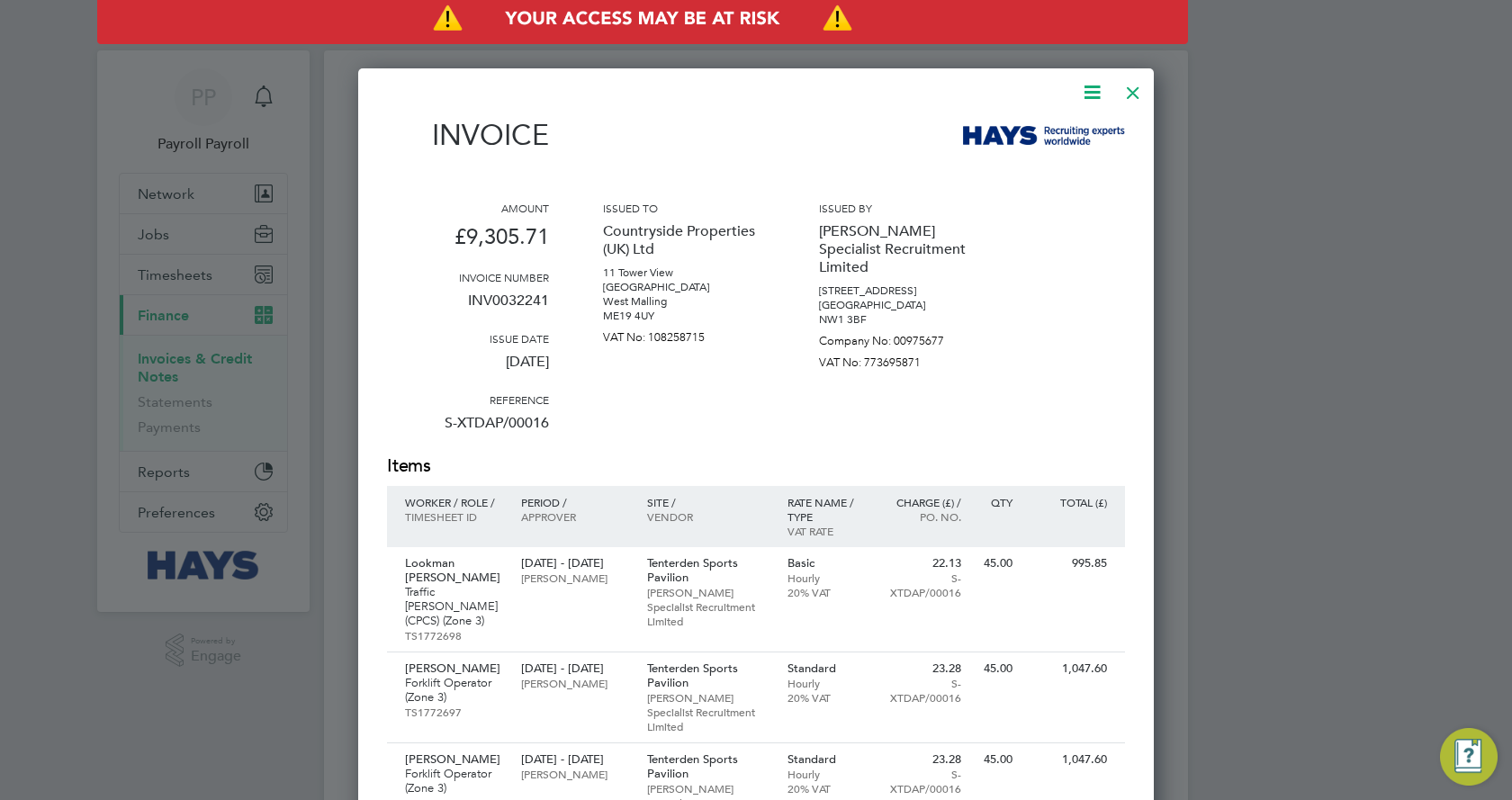
click at [1138, 92] on div at bounding box center [1133, 88] width 33 height 33
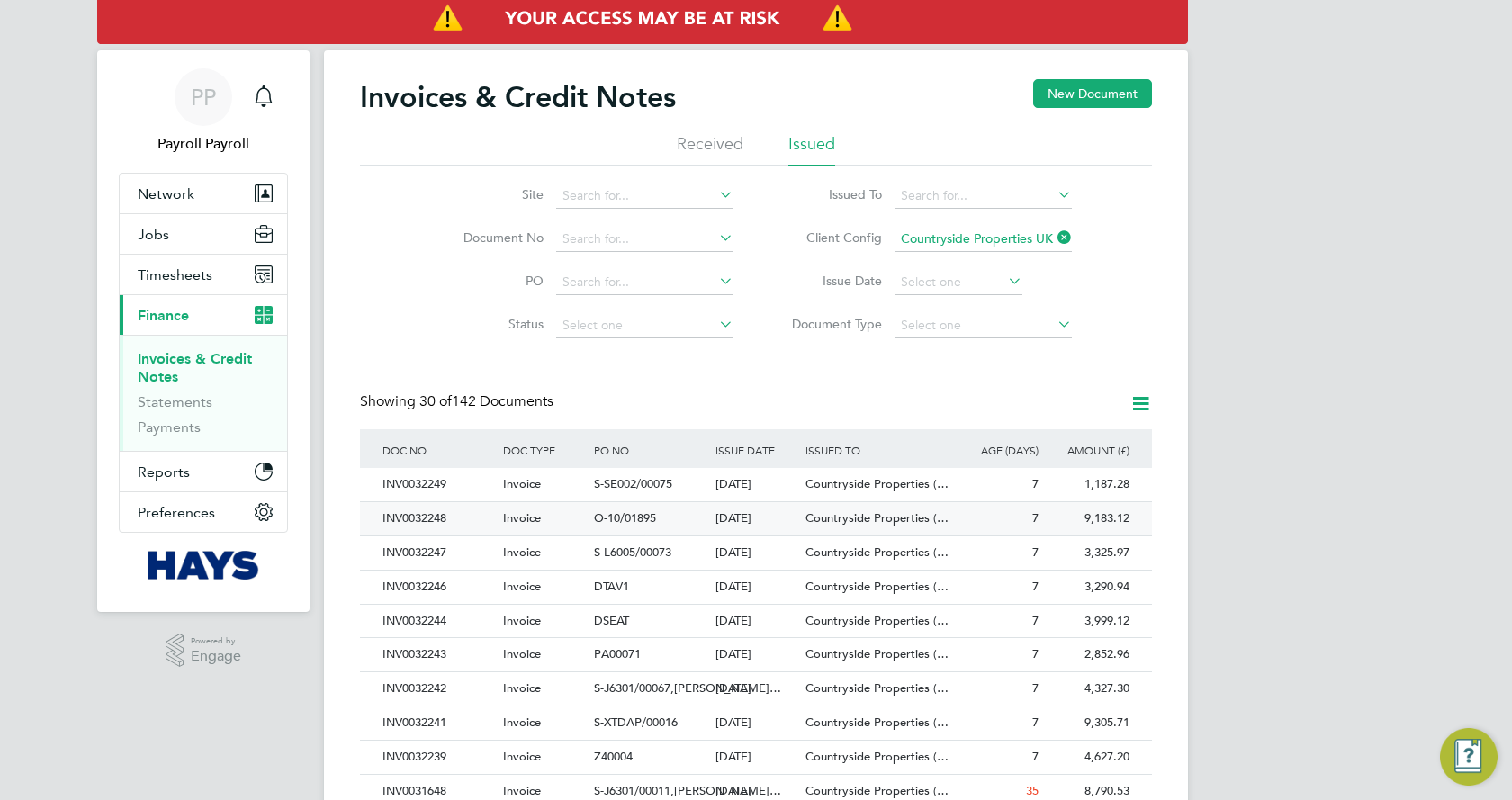
click at [1104, 516] on div "9,183.12" at bounding box center [1088, 519] width 91 height 34
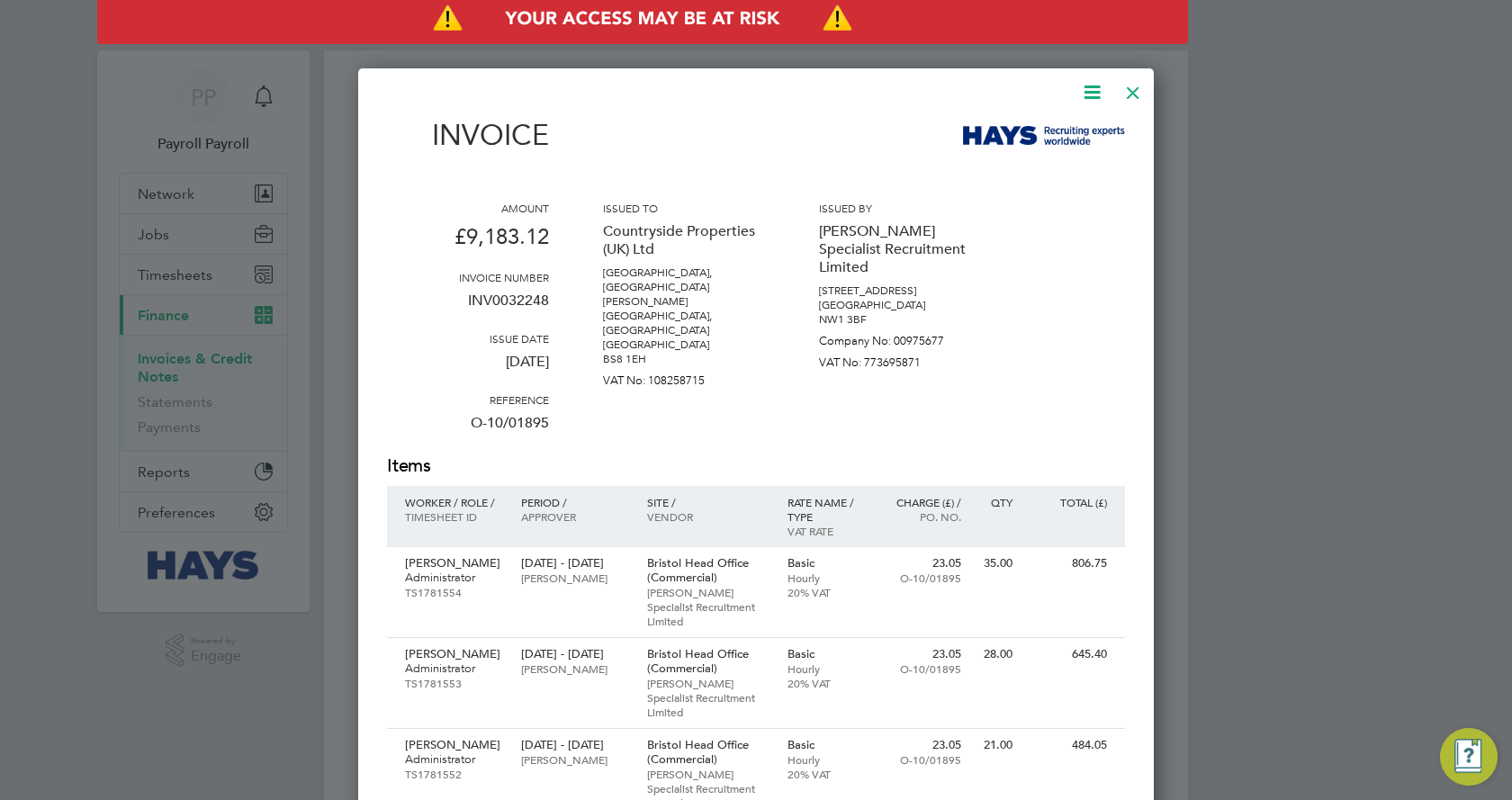
click at [1189, 456] on div at bounding box center [756, 400] width 1512 height 800
click at [1138, 90] on div at bounding box center [1133, 88] width 33 height 33
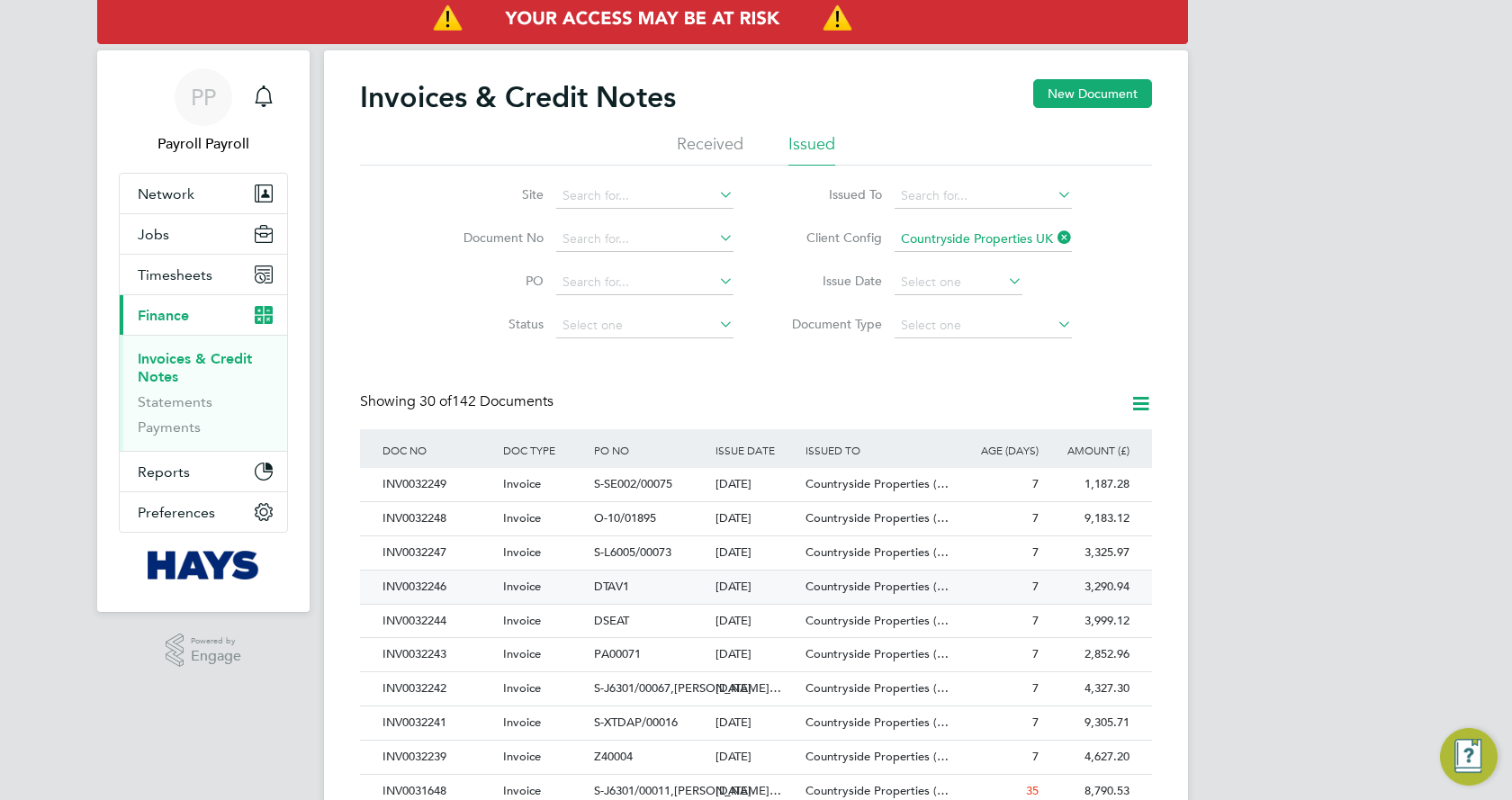
click at [1135, 588] on div "INV0032246 Invoice DTAV1 [DATE] Countryside Properties (… [PERSON_NAME] Special…" at bounding box center [756, 586] width 792 height 35
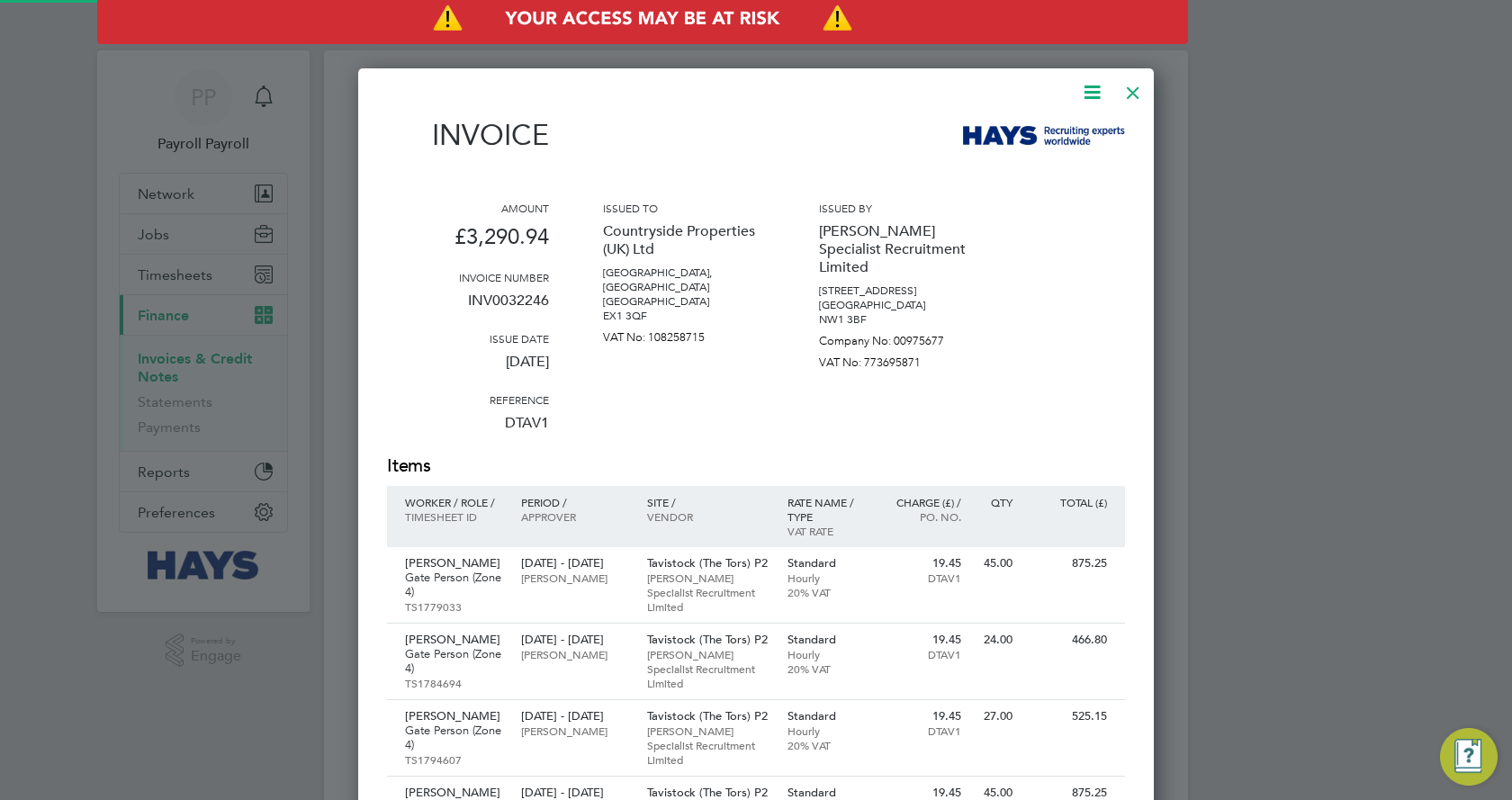
scroll to position [1159, 796]
click at [1085, 103] on icon at bounding box center [1091, 92] width 23 height 23
click at [1048, 130] on li "Download Invoice" at bounding box center [1037, 135] width 124 height 25
